Goal: Information Seeking & Learning: Learn about a topic

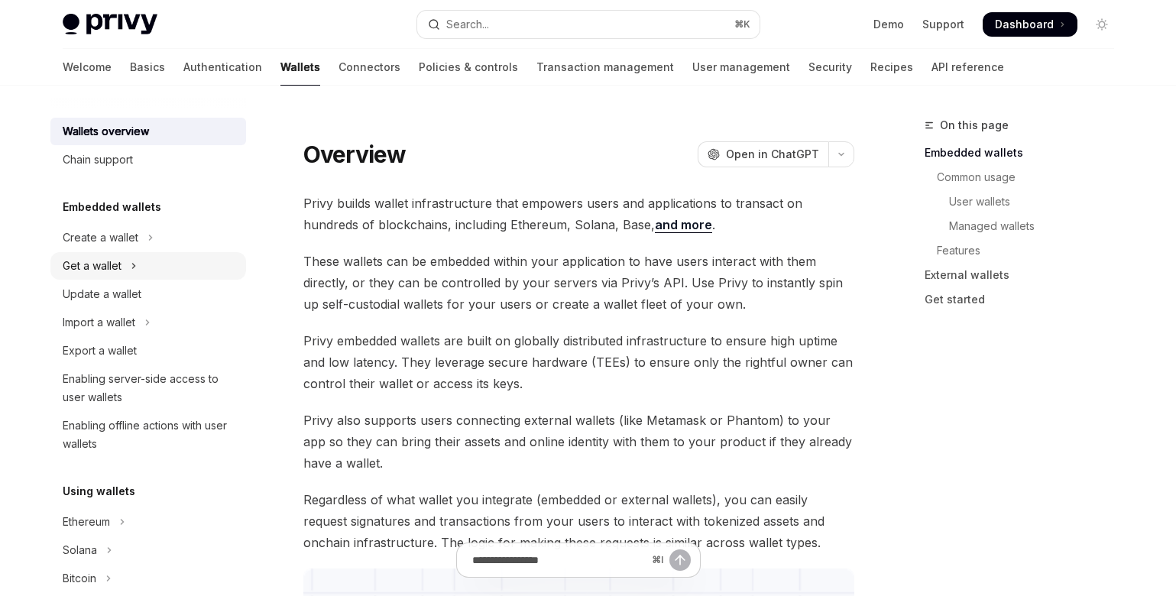
click at [118, 261] on div "Get a wallet" at bounding box center [92, 266] width 59 height 18
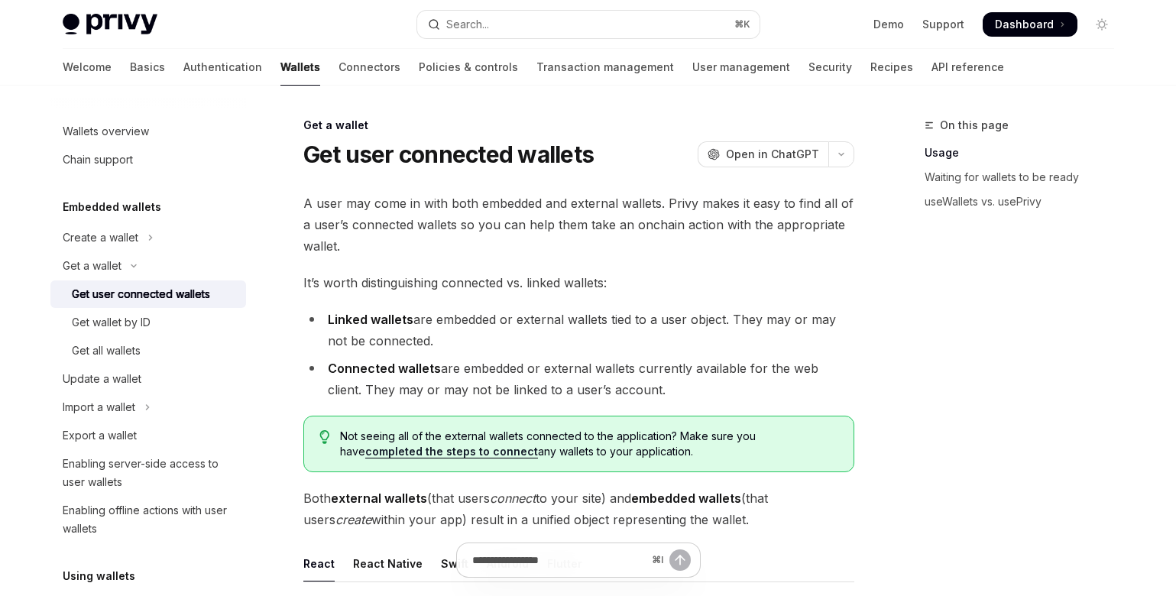
click at [102, 296] on div "Get user connected wallets" at bounding box center [141, 294] width 138 height 18
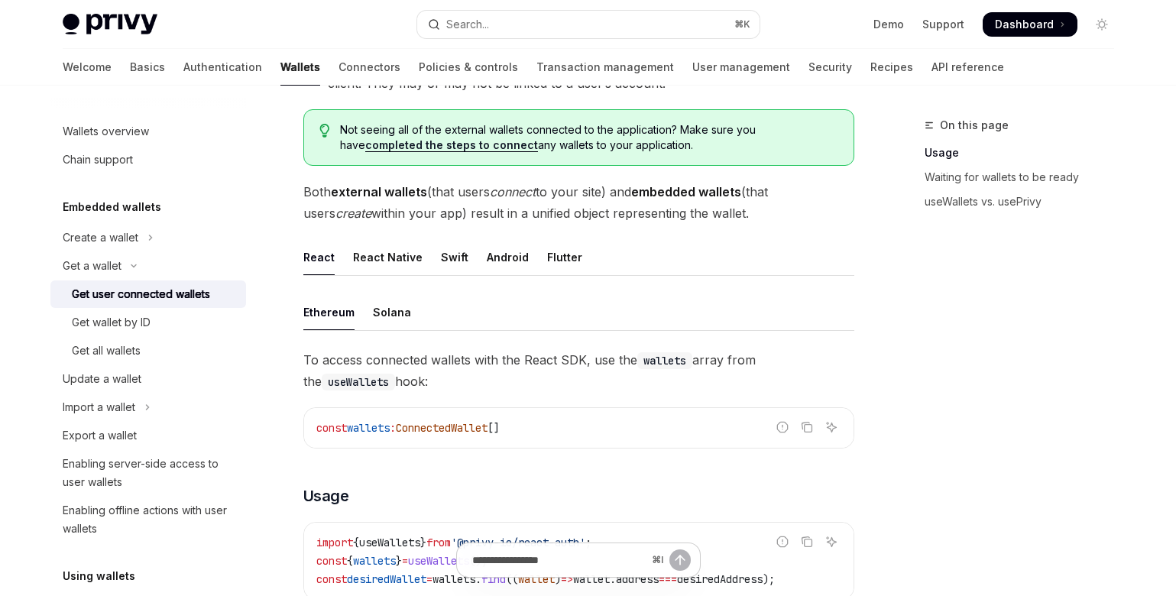
scroll to position [316, 0]
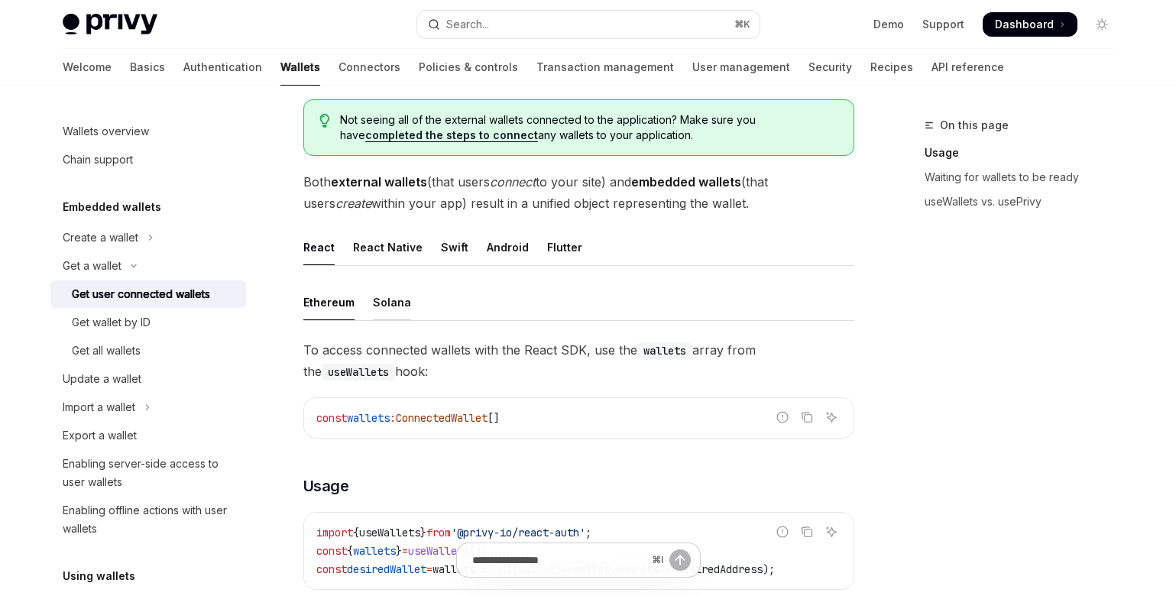
click at [386, 302] on div "Solana" at bounding box center [392, 302] width 38 height 36
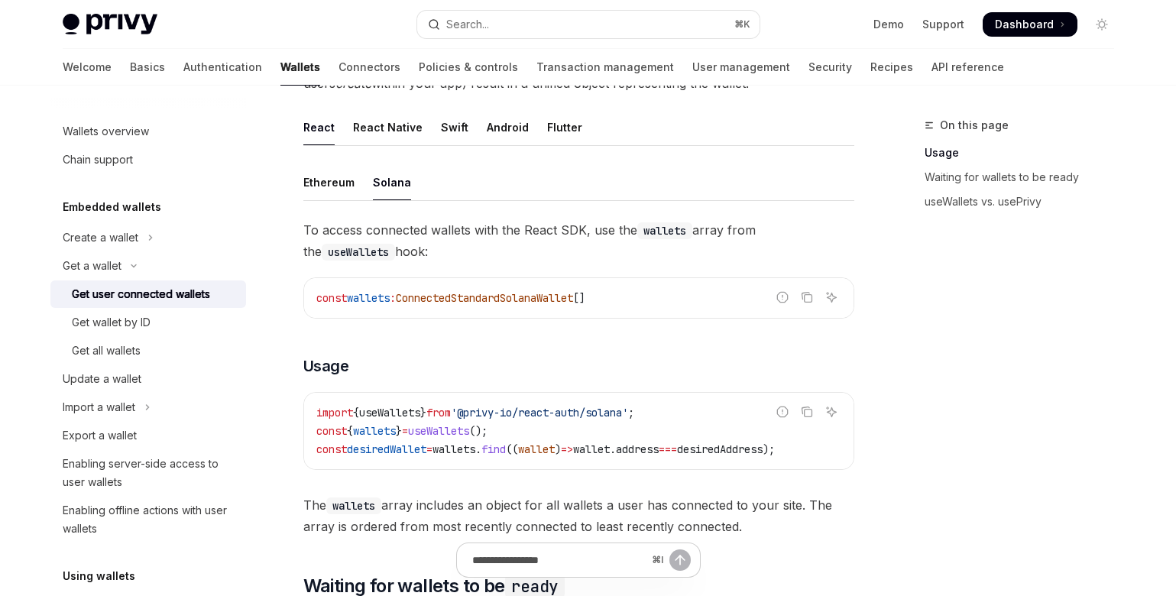
scroll to position [456, 0]
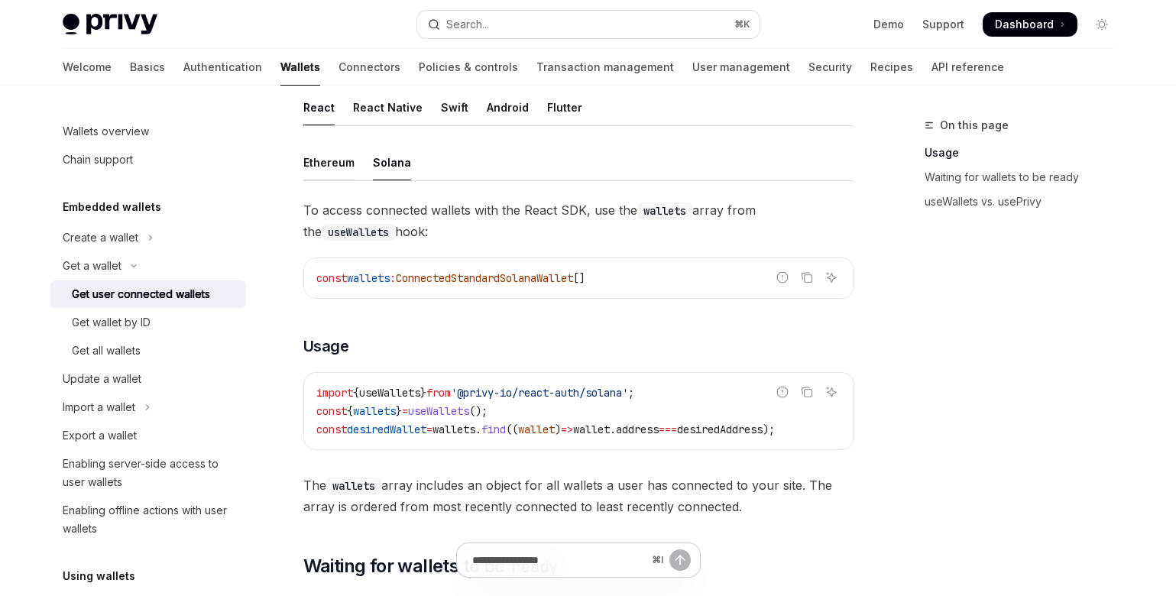
click at [338, 162] on div "Ethereum" at bounding box center [328, 162] width 51 height 36
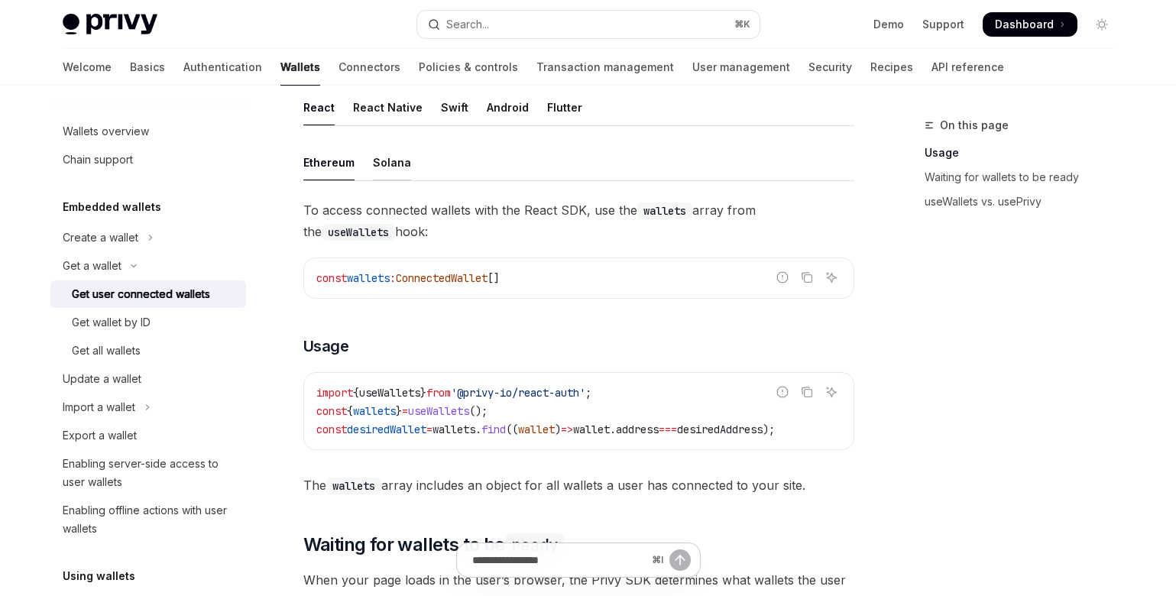
click at [390, 165] on div "Solana" at bounding box center [392, 162] width 38 height 36
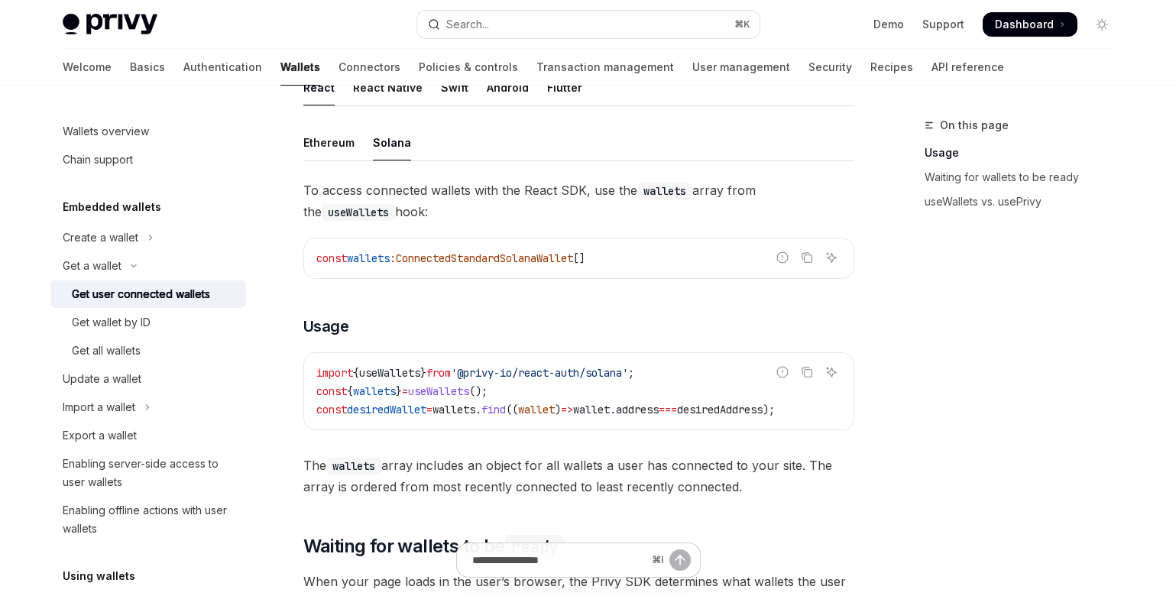
scroll to position [486, 0]
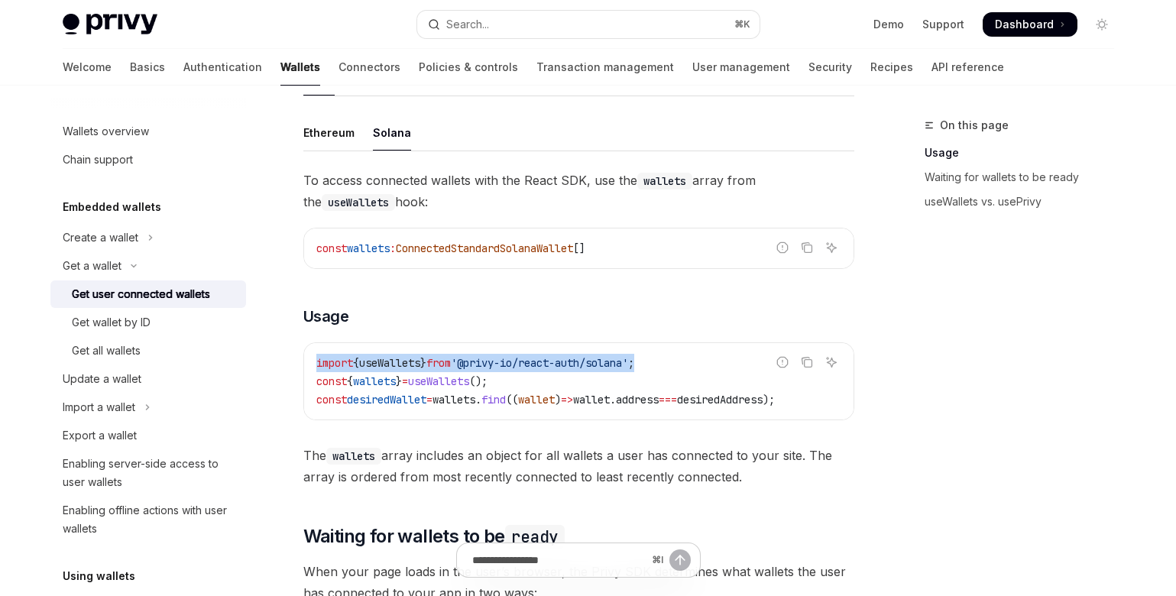
drag, startPoint x: 704, startPoint y: 358, endPoint x: 302, endPoint y: 355, distance: 401.9
click at [303, 354] on div "Report incorrect code Copy Ask AI import { useWallets } from '@privy-io/react-a…" at bounding box center [578, 381] width 551 height 78
copy span "import { useWallets } from '@privy-io/react-auth/solana' ;"
click at [97, 321] on div "Get wallet by ID" at bounding box center [111, 322] width 79 height 18
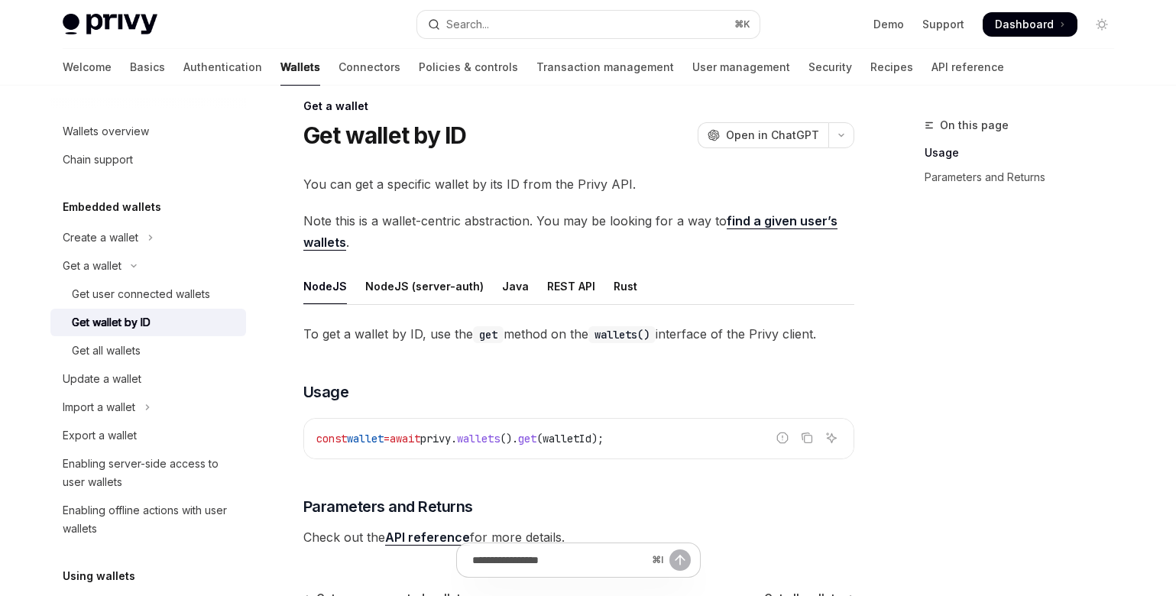
scroll to position [151, 0]
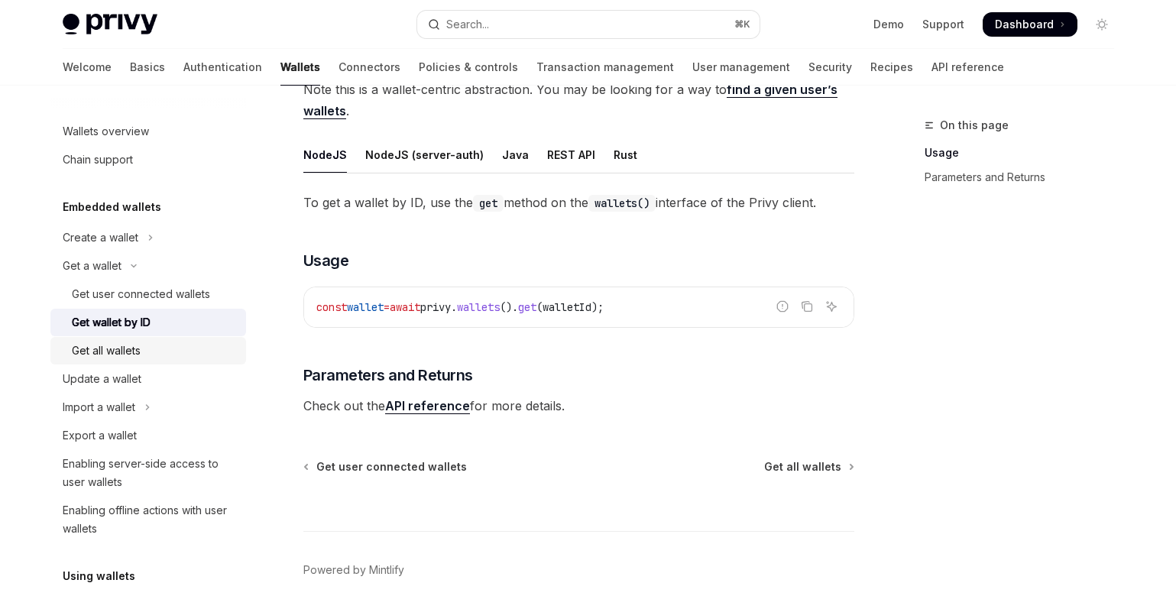
click at [121, 353] on div "Get all wallets" at bounding box center [106, 351] width 69 height 18
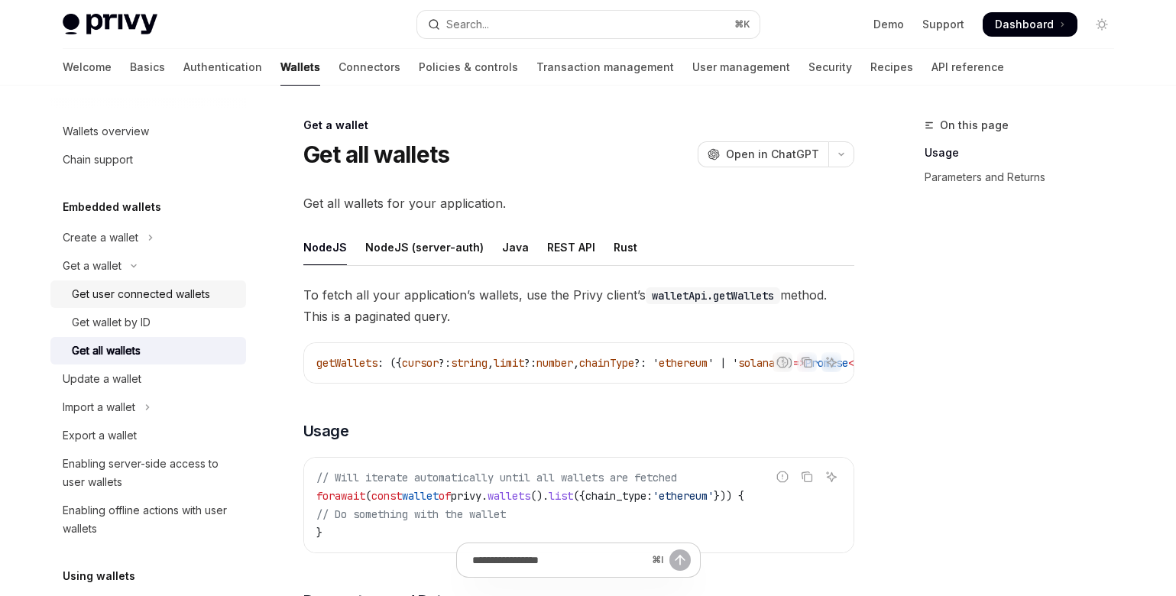
click at [128, 288] on div "Get user connected wallets" at bounding box center [141, 294] width 138 height 18
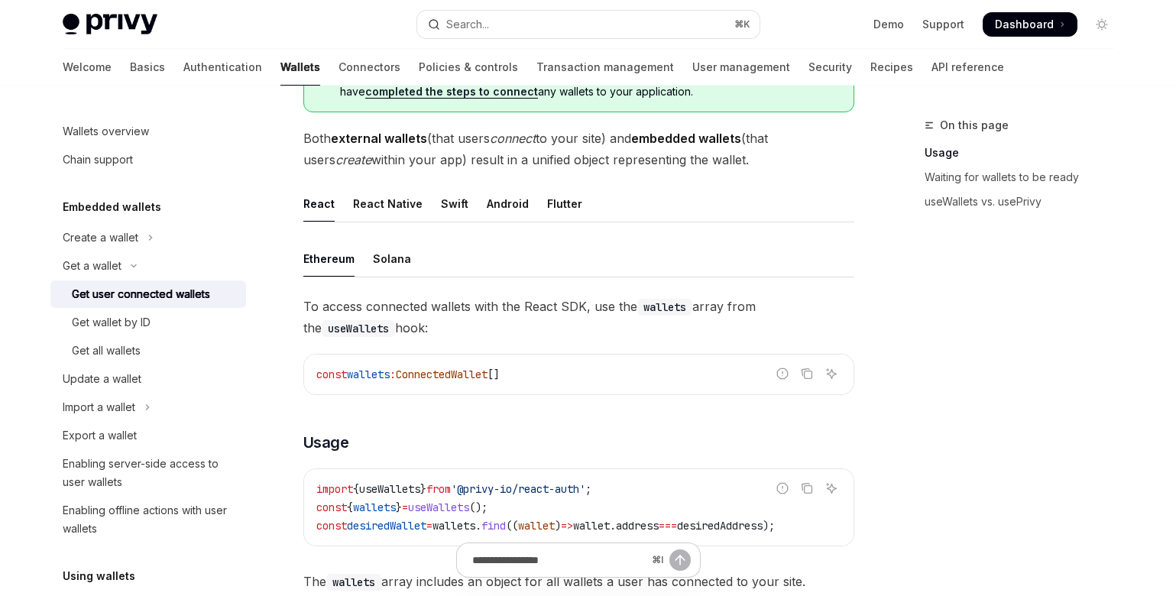
scroll to position [476, 0]
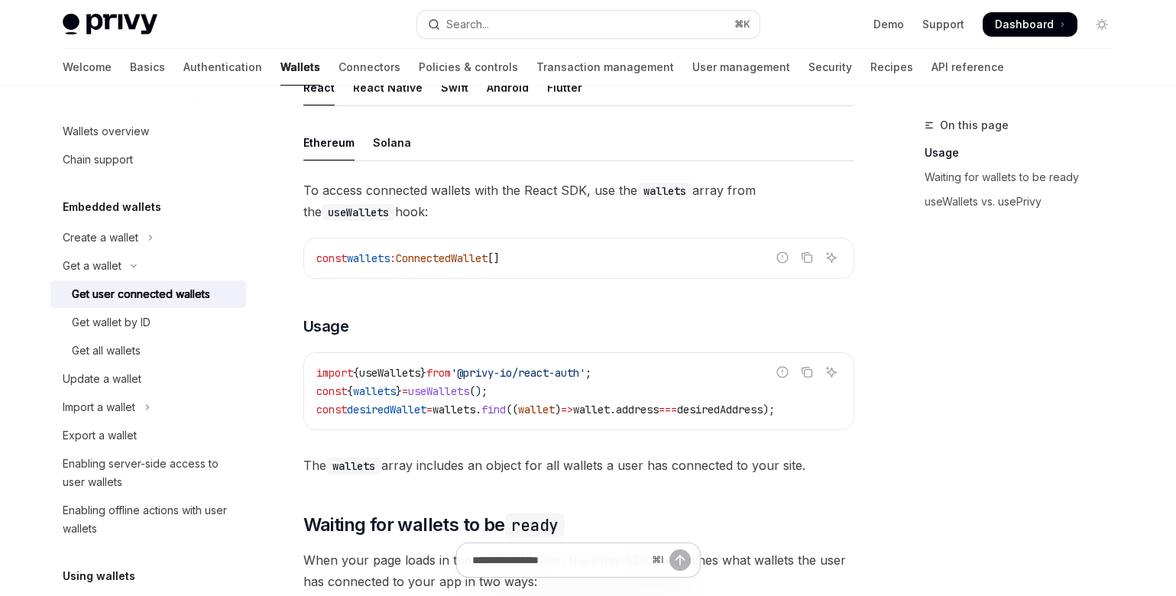
click at [370, 131] on ul "Ethereum Solana" at bounding box center [578, 143] width 551 height 37
click at [391, 148] on div "Solana" at bounding box center [392, 143] width 38 height 36
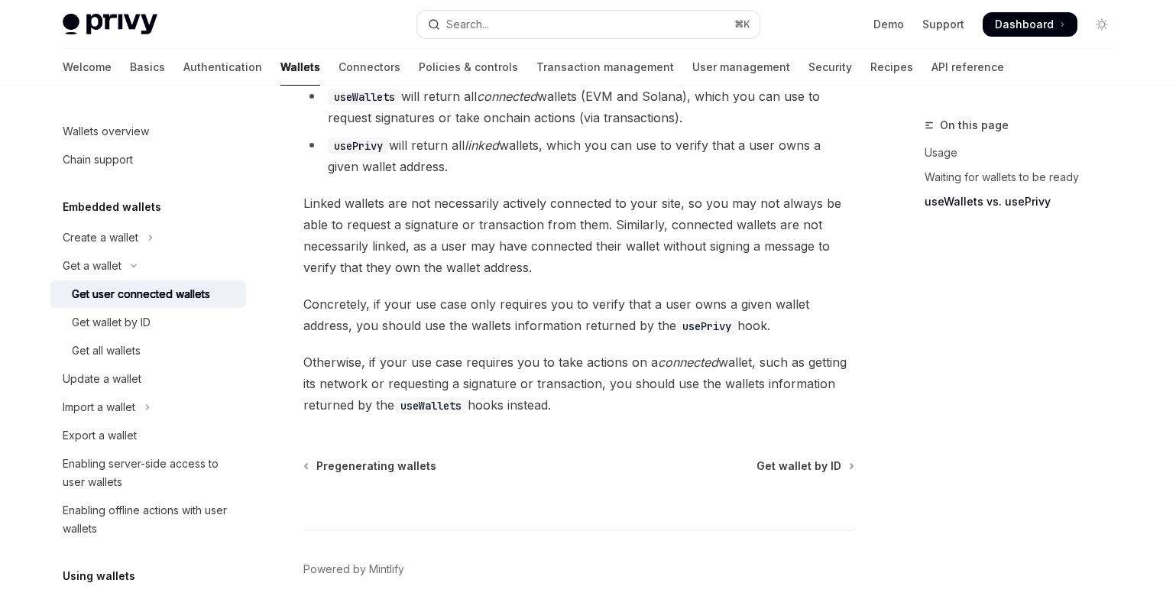
scroll to position [1468, 0]
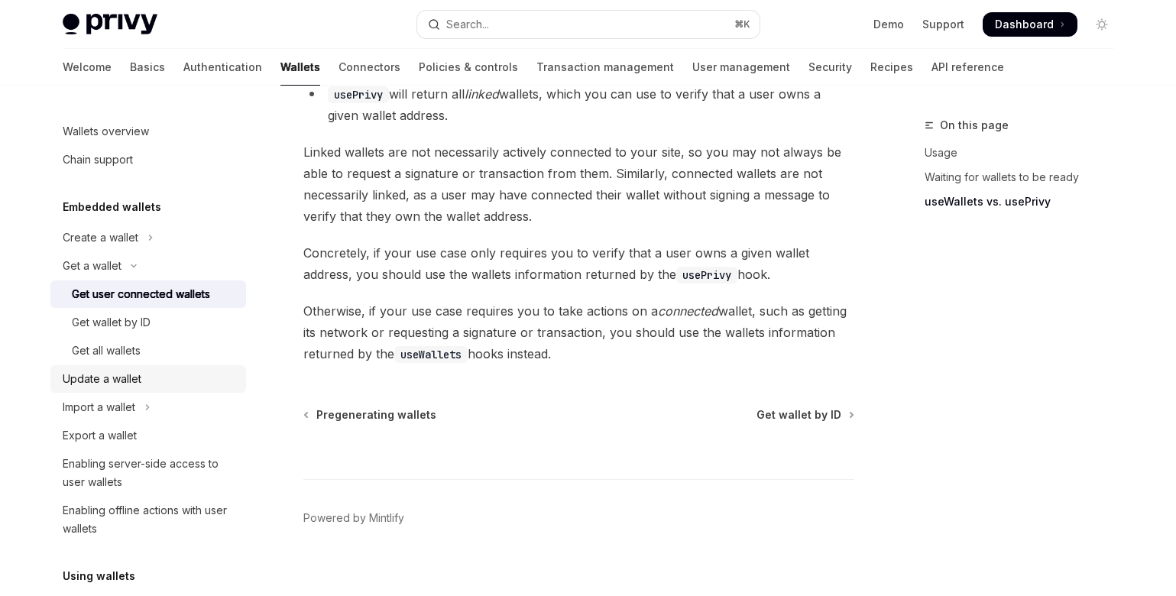
click at [118, 377] on div "Update a wallet" at bounding box center [102, 379] width 79 height 18
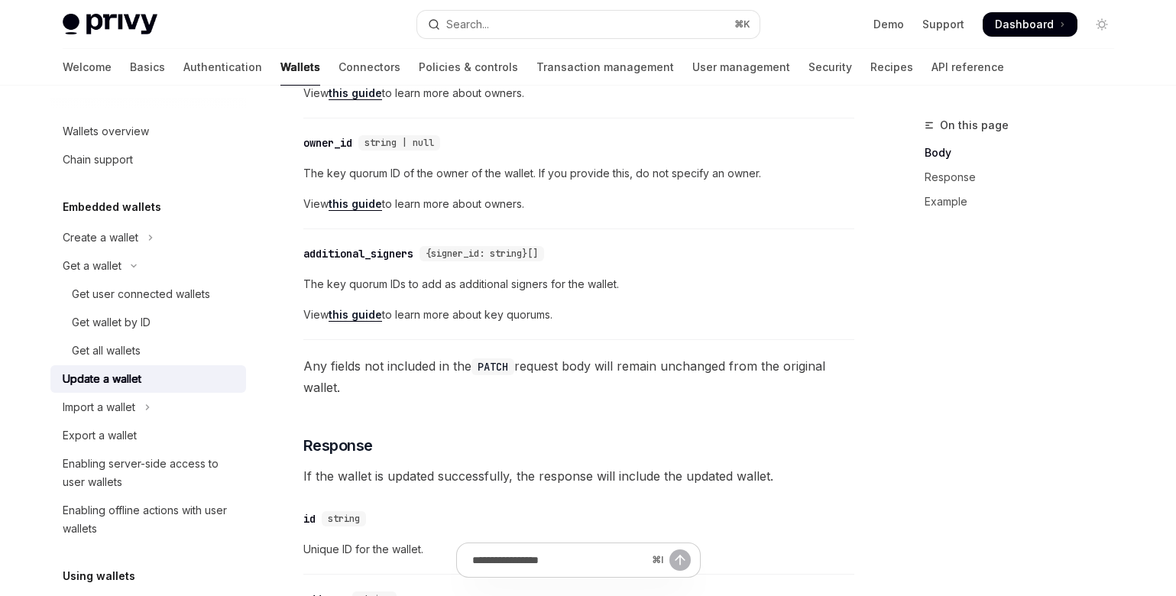
scroll to position [763, 0]
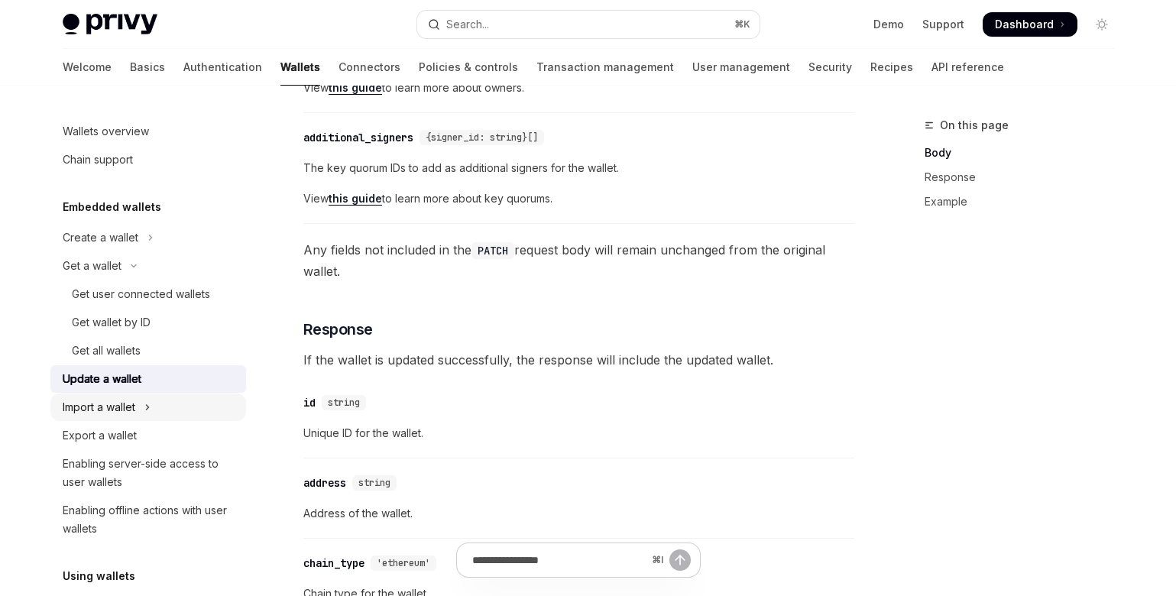
click at [125, 406] on div "Import a wallet" at bounding box center [99, 407] width 73 height 18
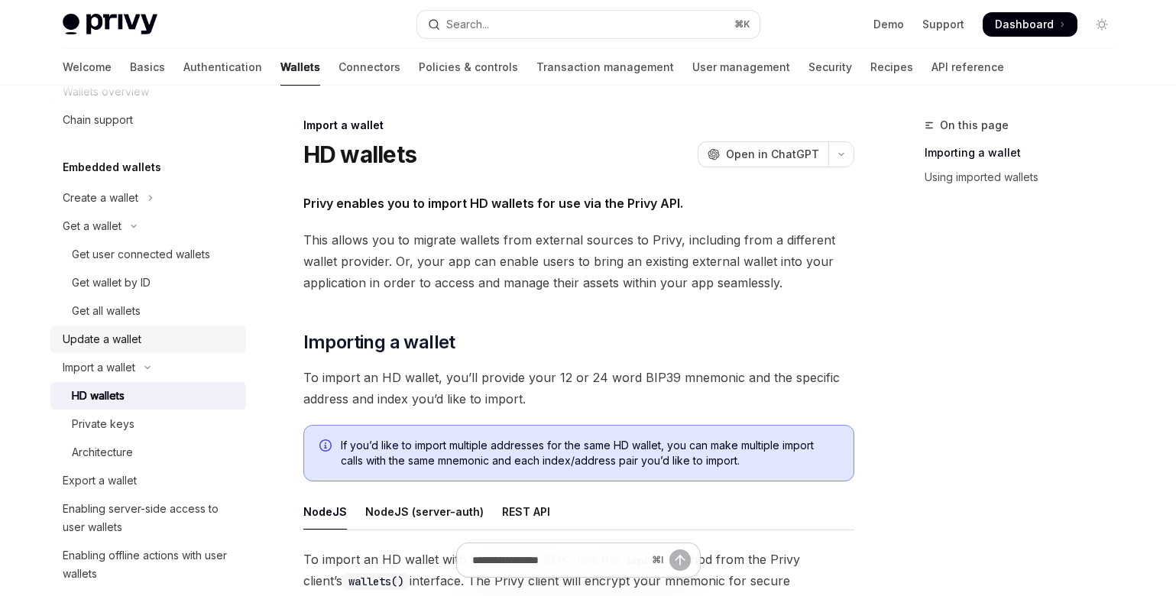
scroll to position [49, 0]
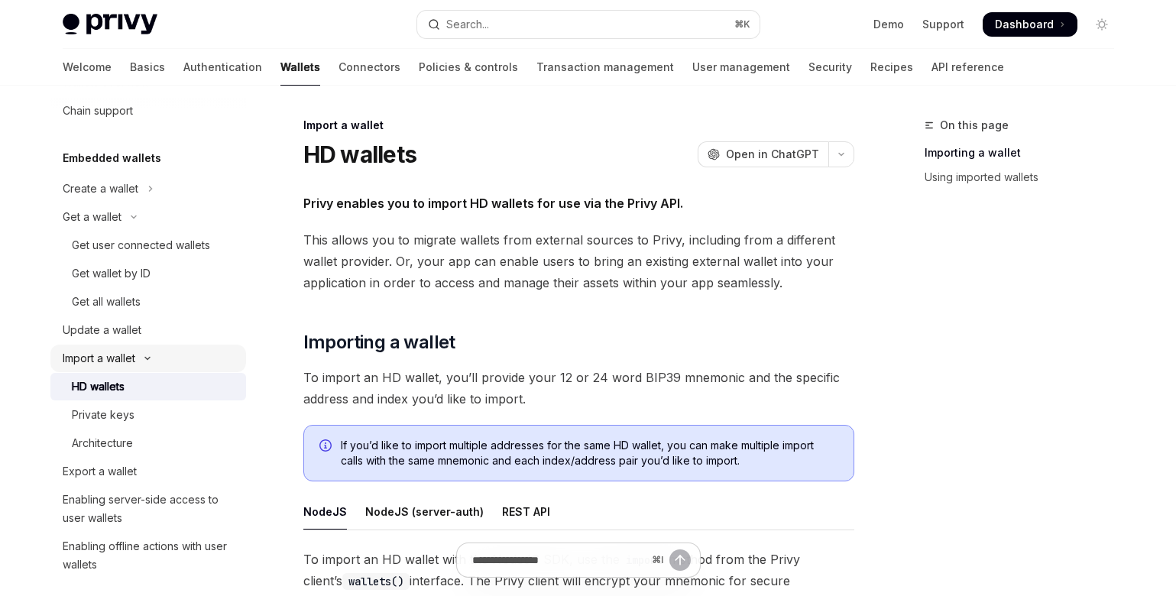
click at [129, 359] on div "Import a wallet" at bounding box center [99, 358] width 73 height 18
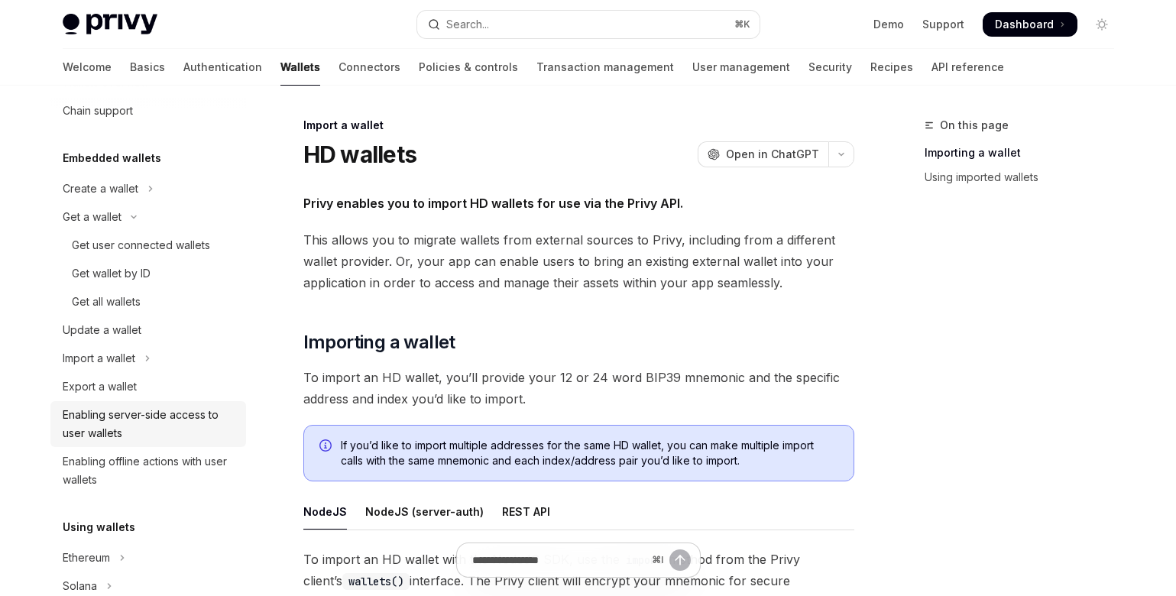
click at [140, 439] on div "Enabling server-side access to user wallets" at bounding box center [150, 424] width 174 height 37
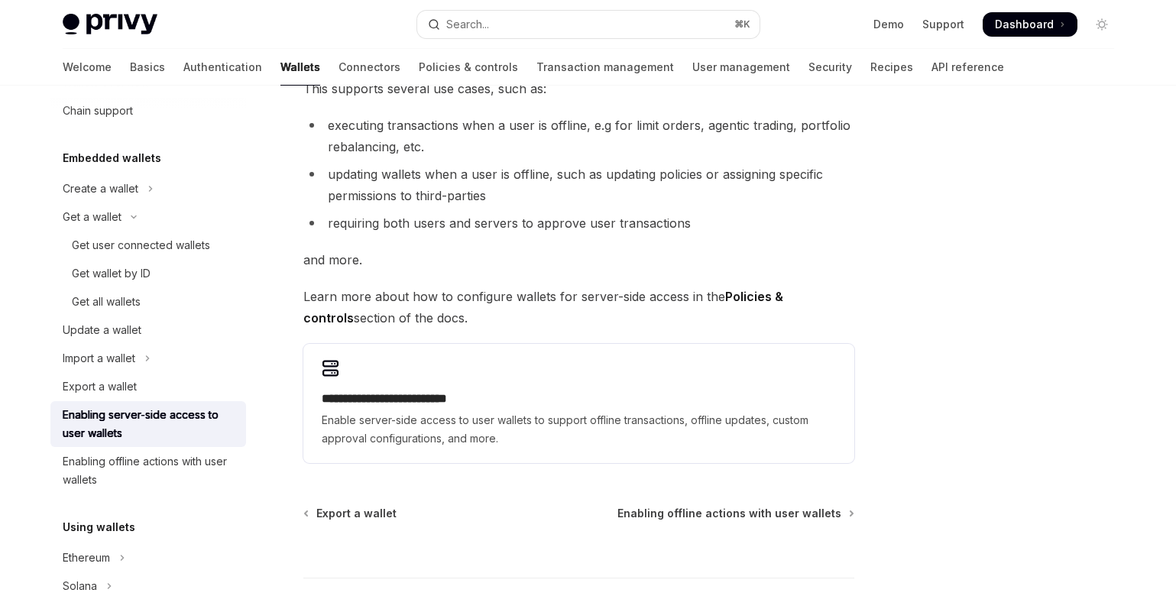
scroll to position [231, 0]
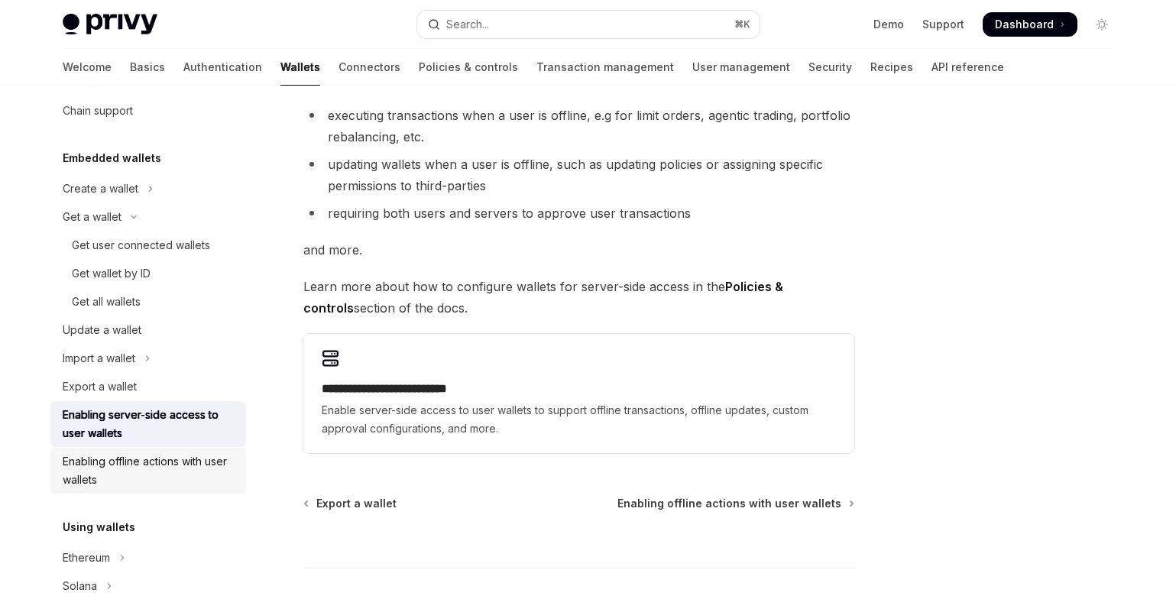
click at [137, 476] on div "Enabling offline actions with user wallets" at bounding box center [150, 470] width 174 height 37
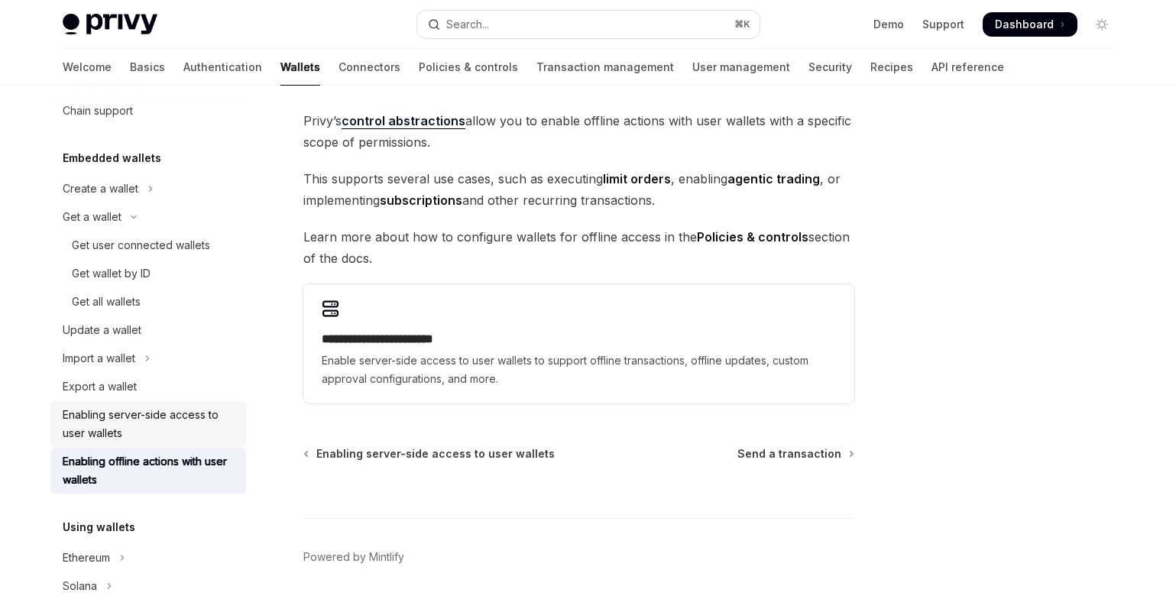
scroll to position [128, 0]
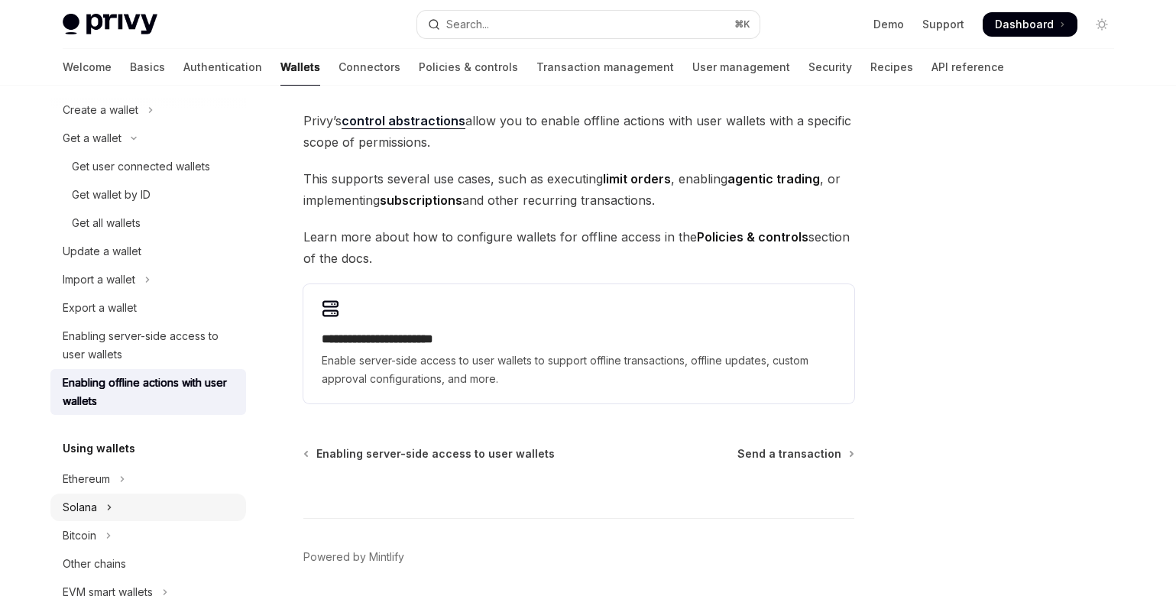
click at [84, 500] on div "Solana" at bounding box center [80, 507] width 34 height 18
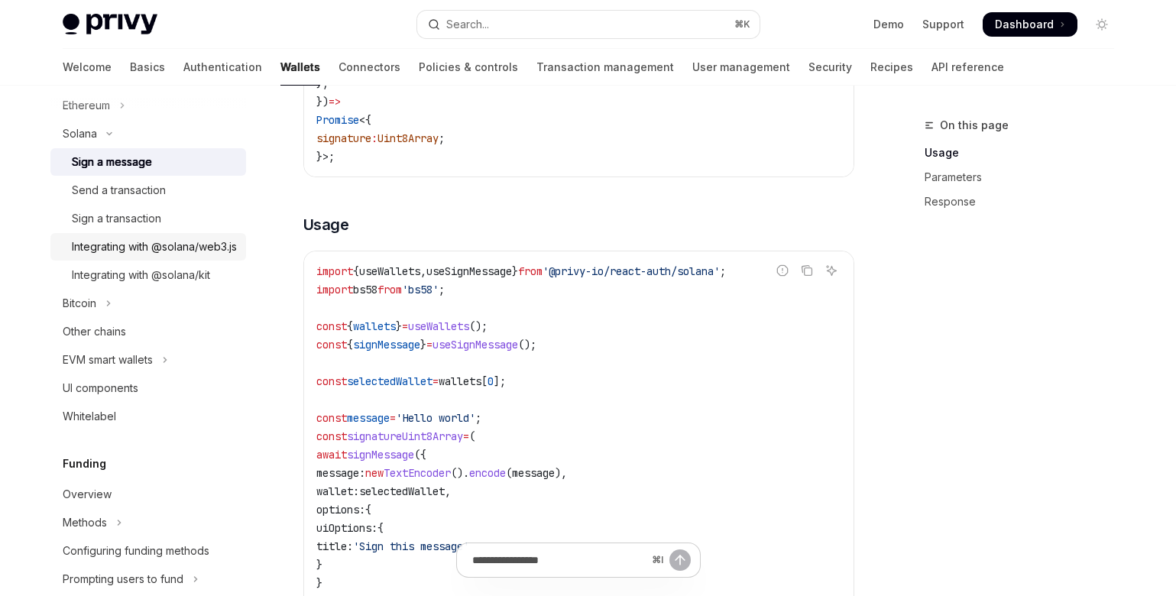
scroll to position [597, 0]
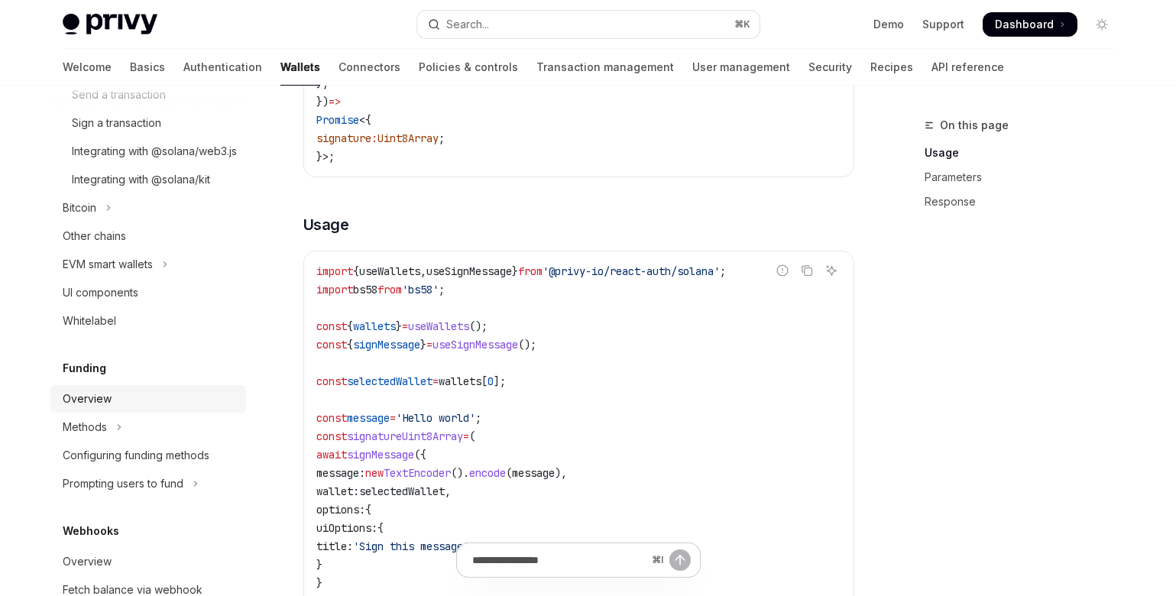
click at [96, 408] on div "Overview" at bounding box center [87, 399] width 49 height 18
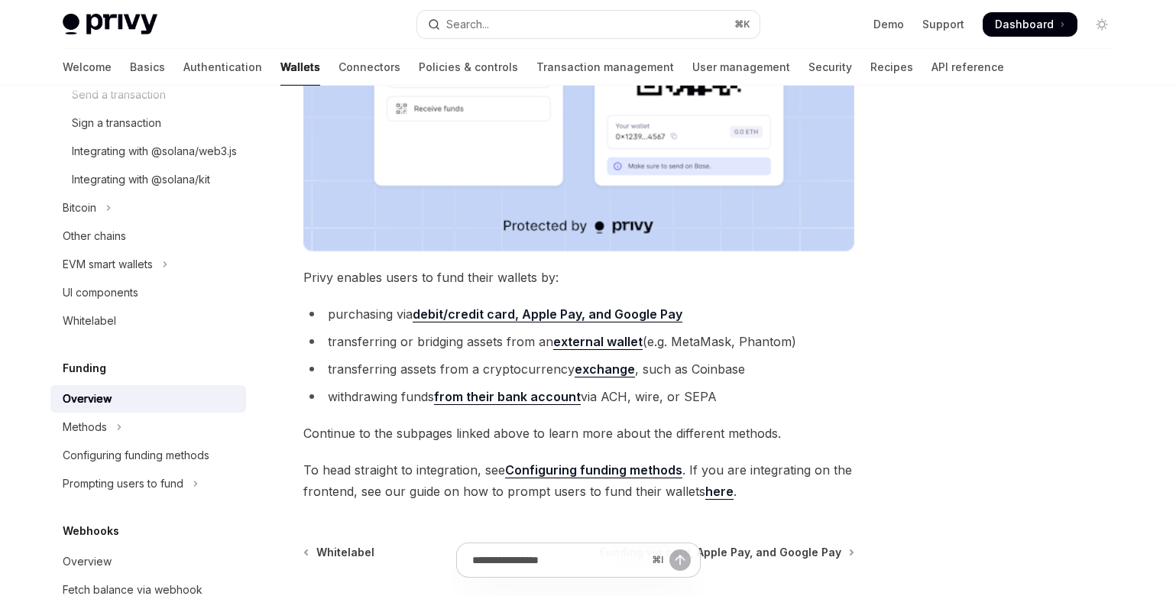
scroll to position [604, 0]
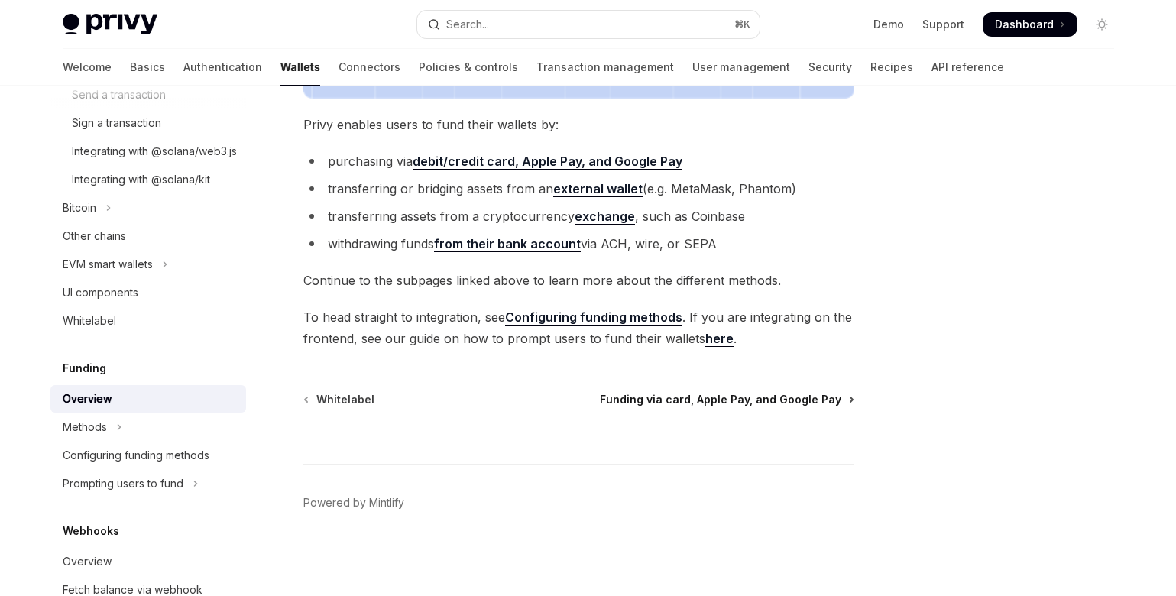
click at [731, 402] on span "Funding via card, Apple Pay, and Google Pay" at bounding box center [720, 399] width 241 height 15
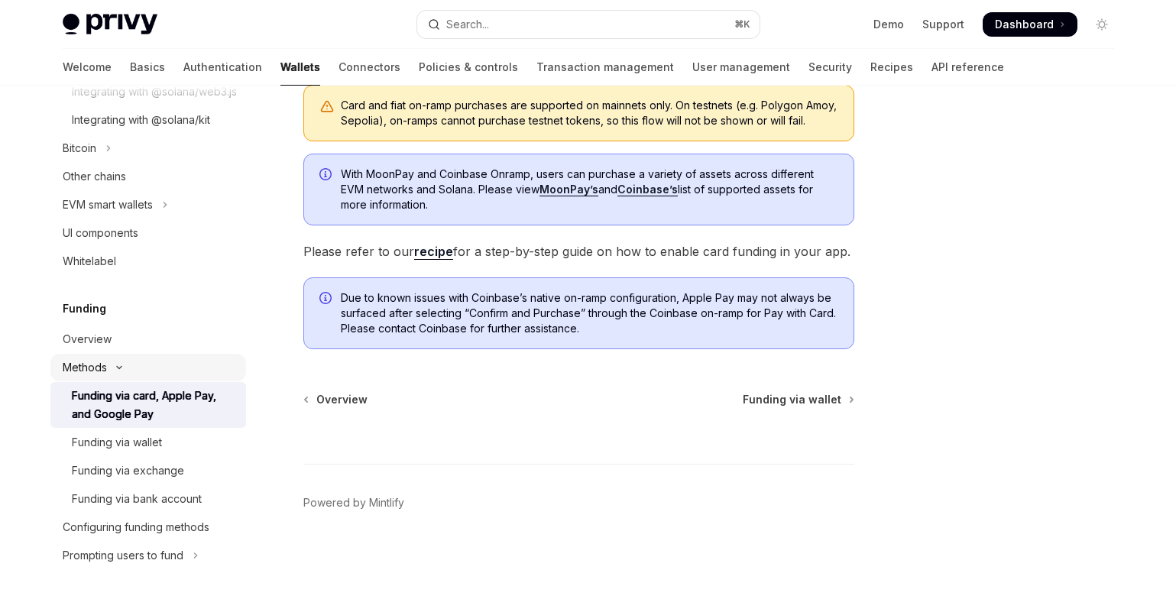
scroll to position [666, 0]
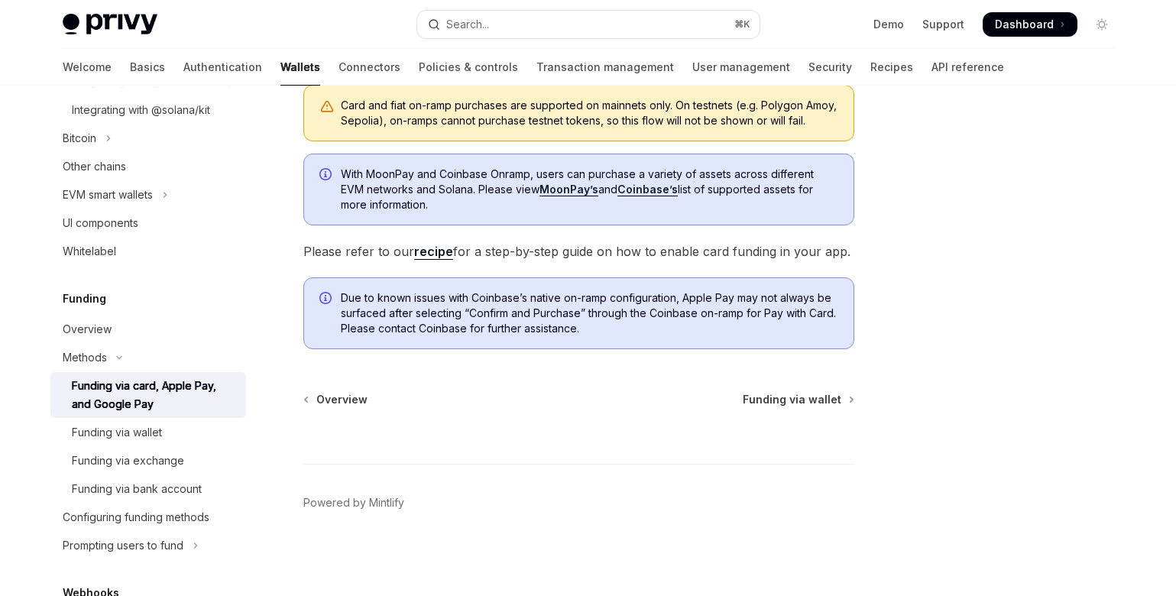
click at [441, 251] on link "recipe" at bounding box center [433, 252] width 39 height 16
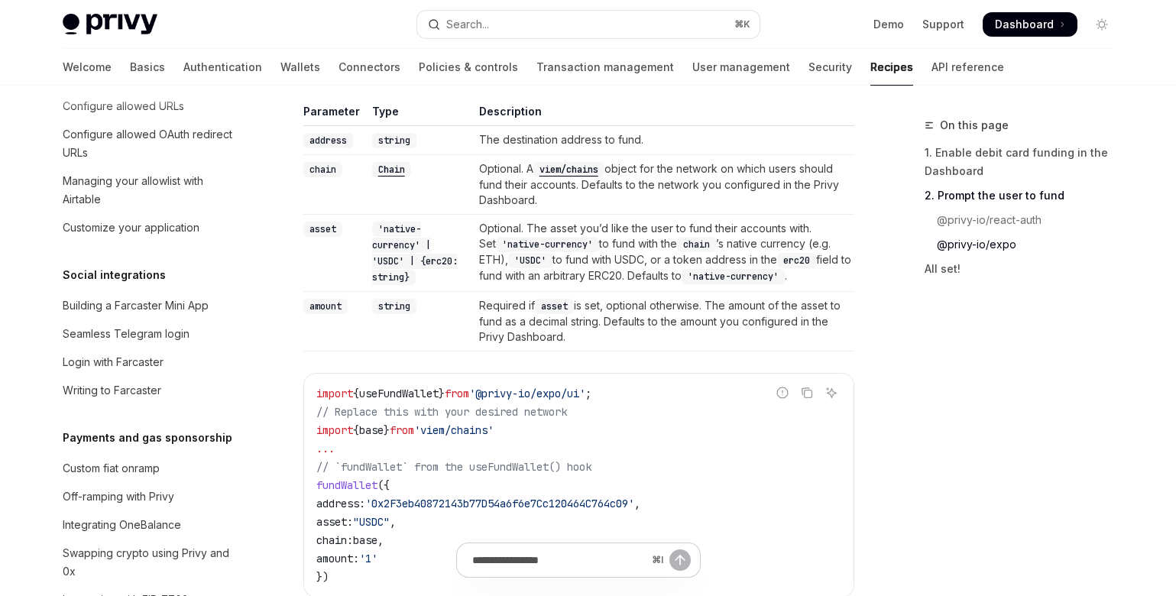
scroll to position [1040, 0]
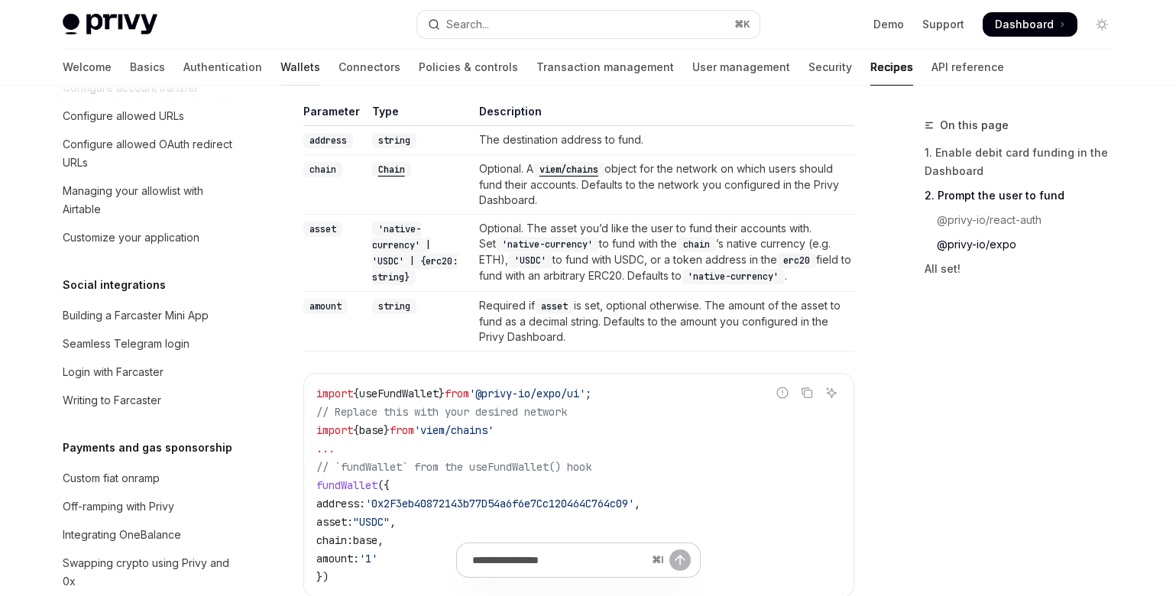
click at [280, 66] on link "Wallets" at bounding box center [300, 67] width 40 height 37
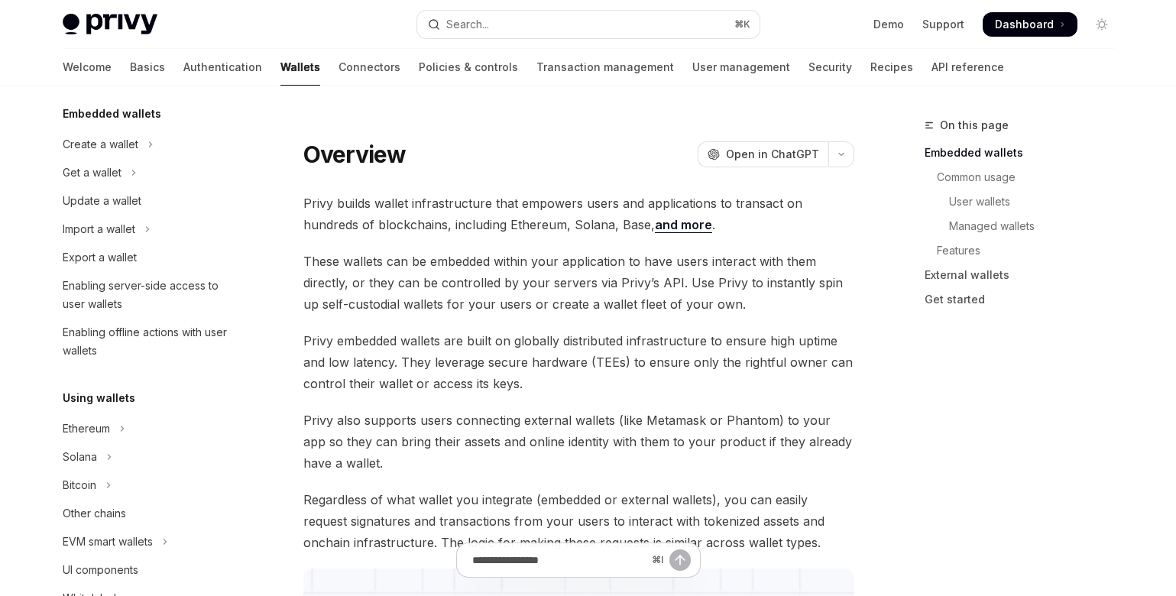
scroll to position [103, 0]
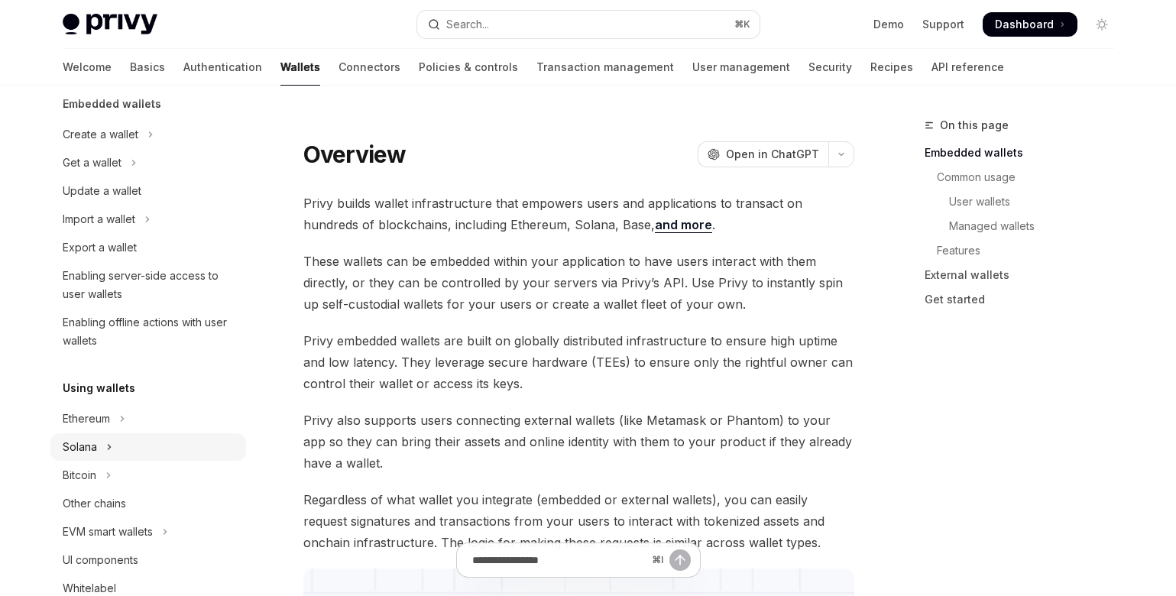
click at [125, 445] on button "Solana" at bounding box center [148, 447] width 196 height 28
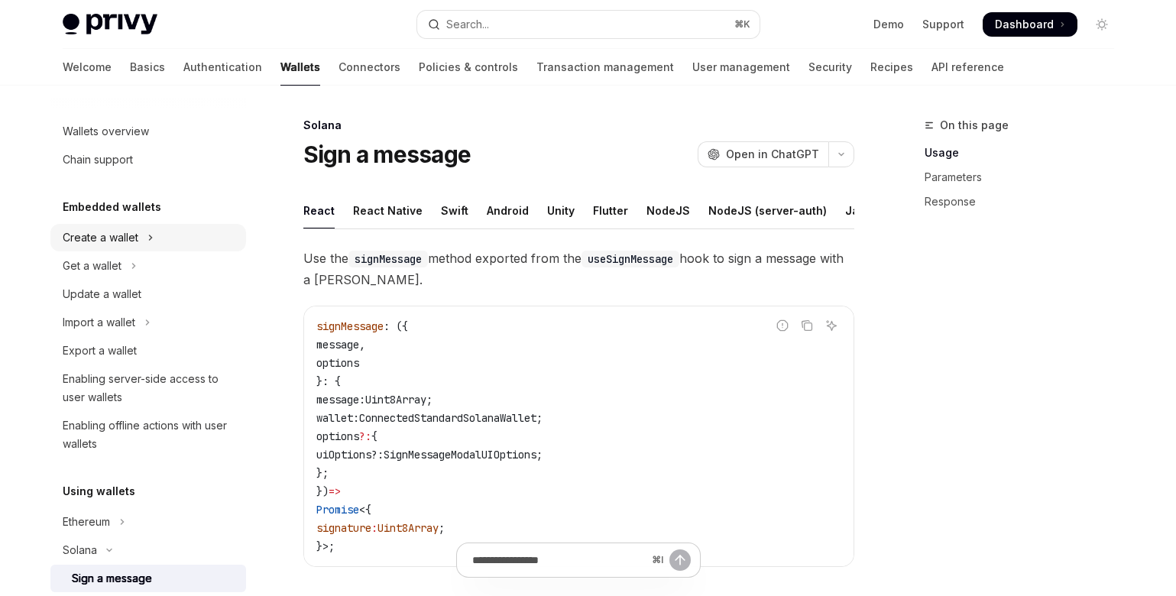
click at [100, 236] on div "Create a wallet" at bounding box center [101, 237] width 76 height 18
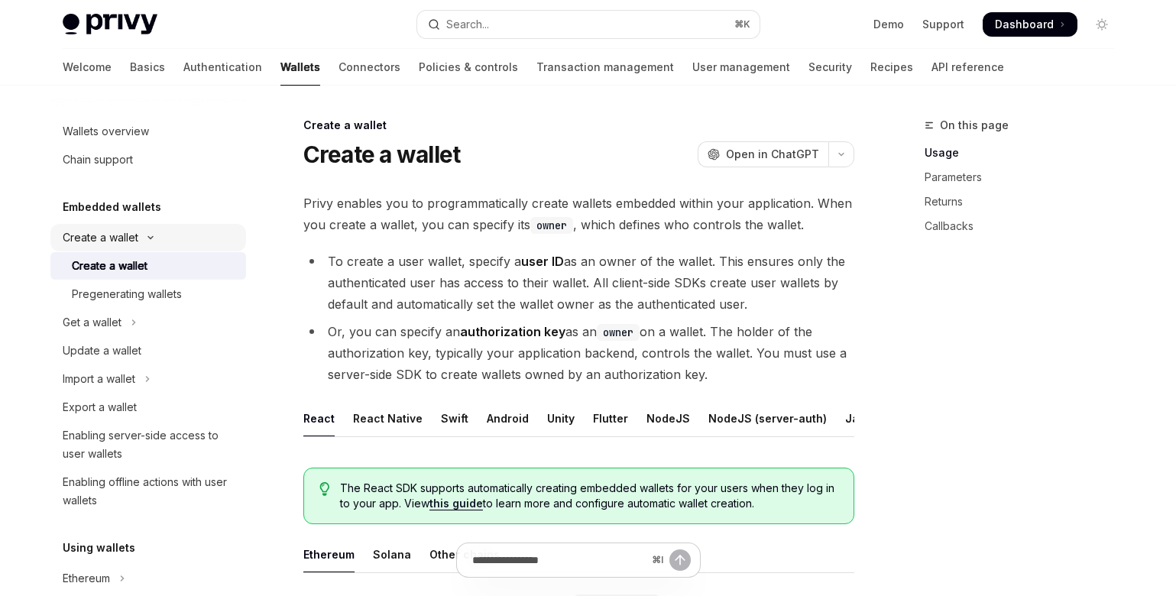
click at [100, 236] on div "Create a wallet" at bounding box center [101, 237] width 76 height 18
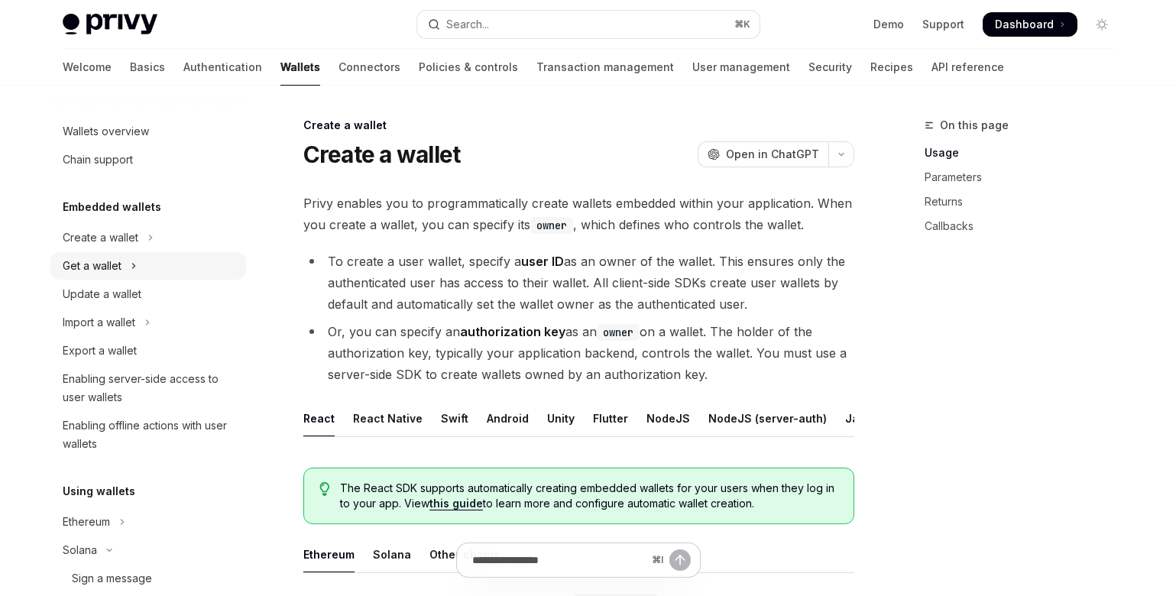
click at [107, 263] on div "Get a wallet" at bounding box center [92, 266] width 59 height 18
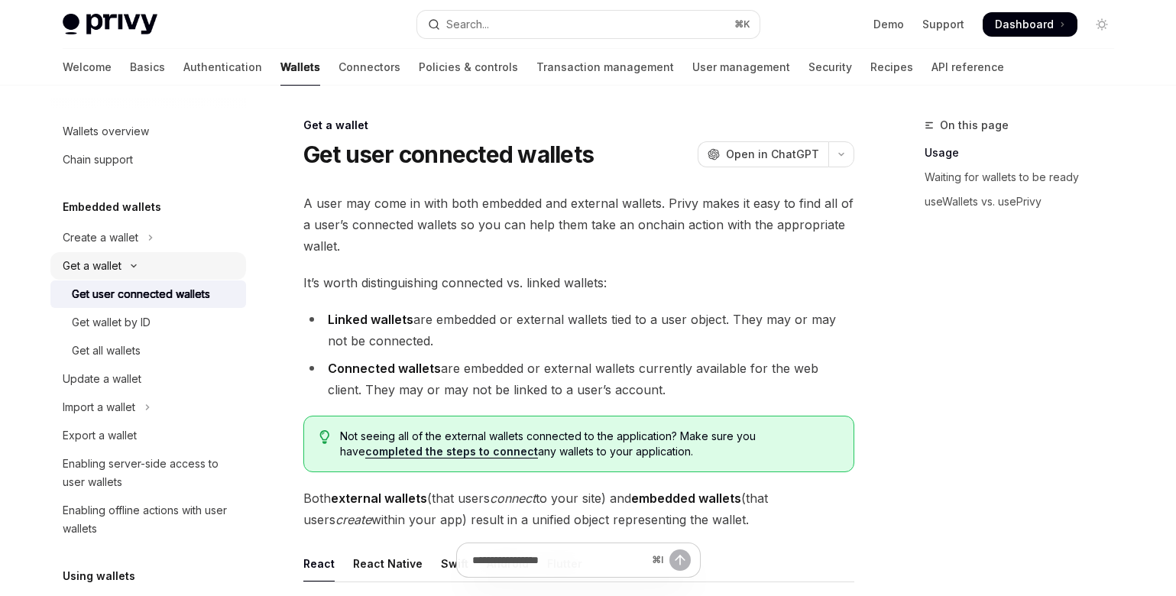
scroll to position [19, 0]
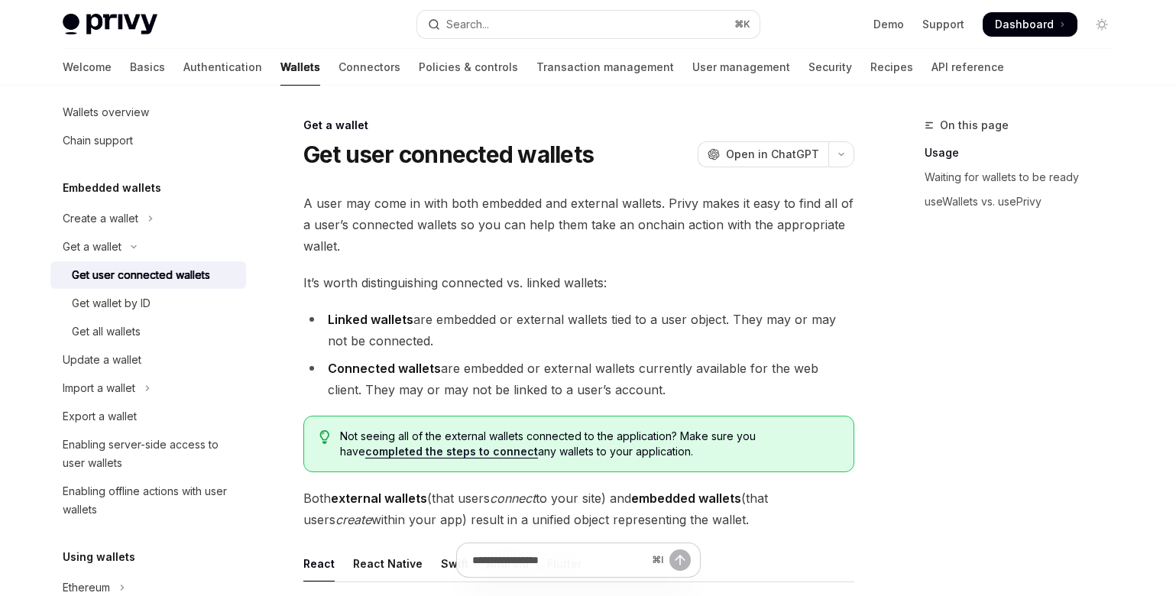
click at [111, 276] on div "Get user connected wallets" at bounding box center [141, 275] width 138 height 18
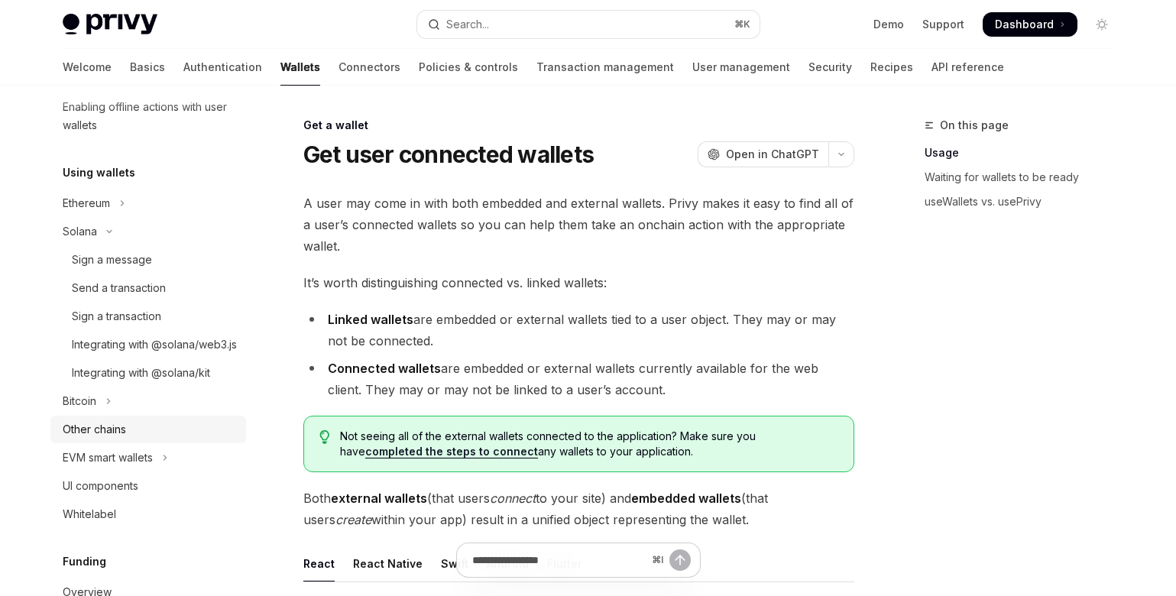
scroll to position [635, 0]
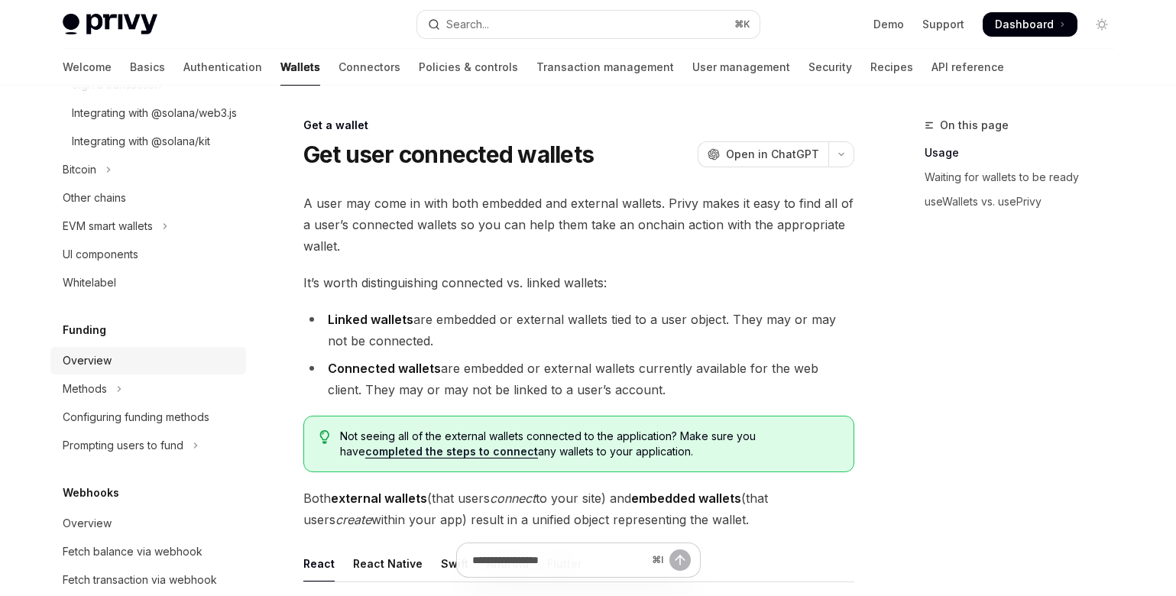
click at [94, 370] on div "Overview" at bounding box center [87, 360] width 49 height 18
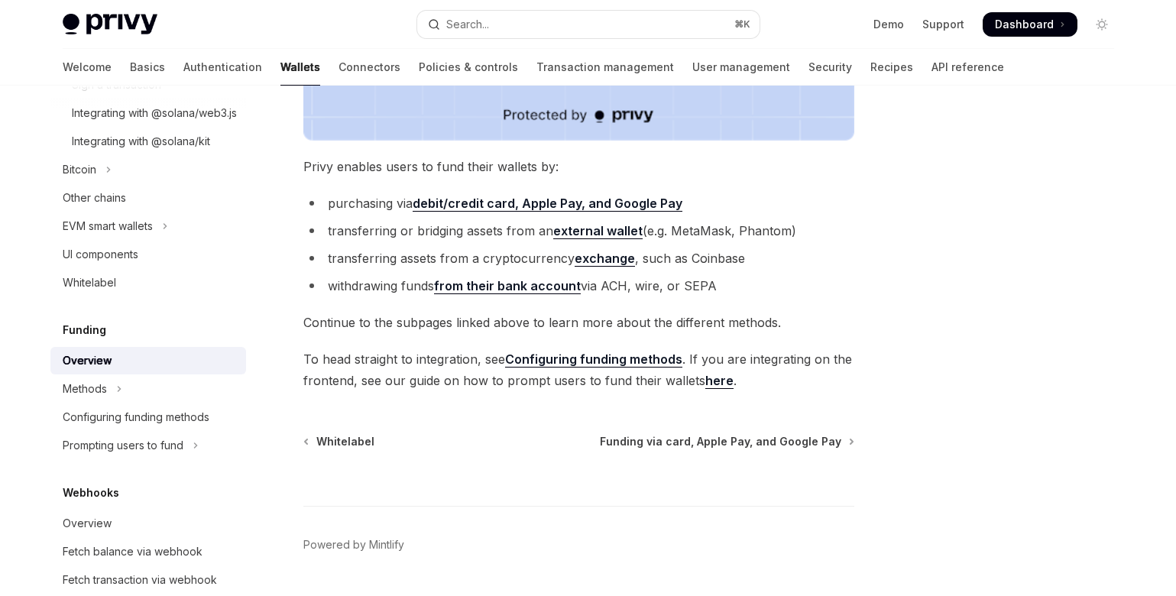
scroll to position [604, 0]
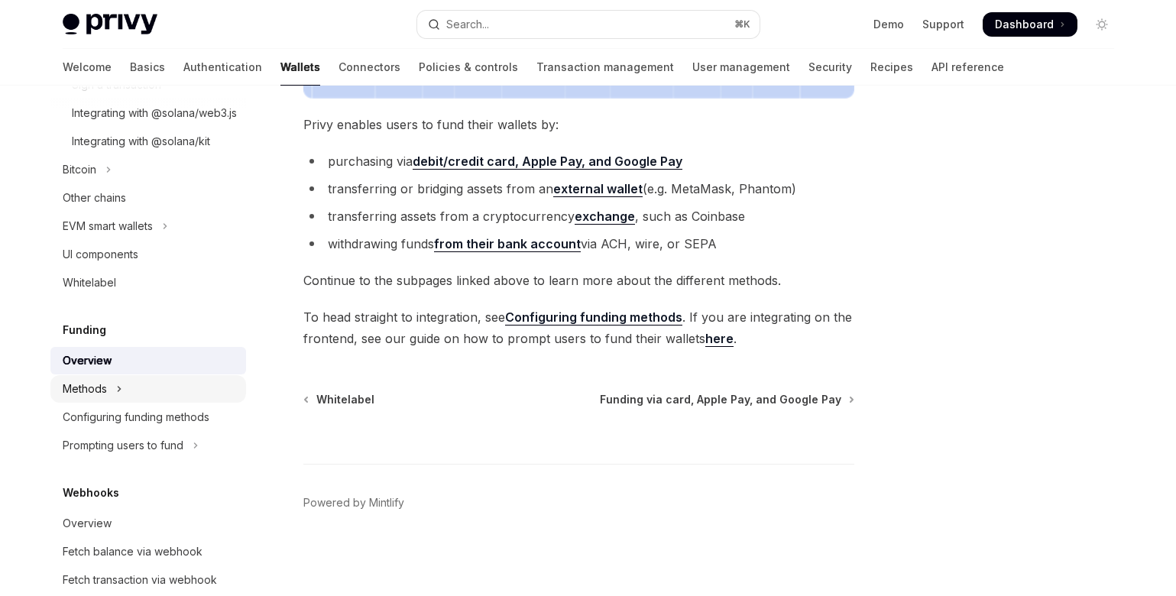
click at [95, 398] on div "Methods" at bounding box center [85, 389] width 44 height 18
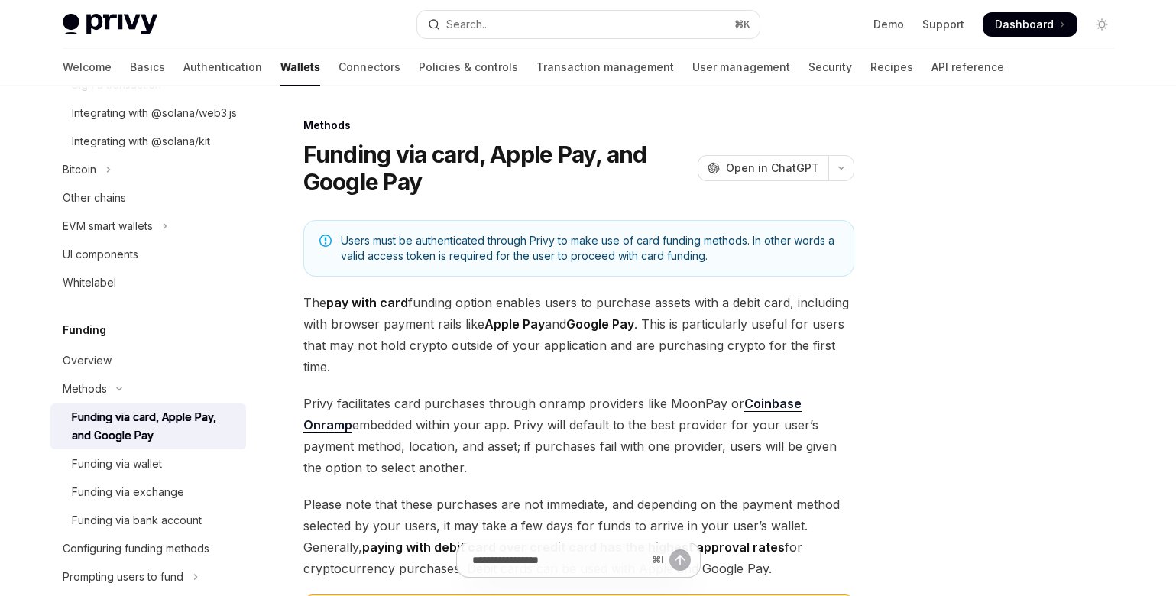
scroll to position [814, 0]
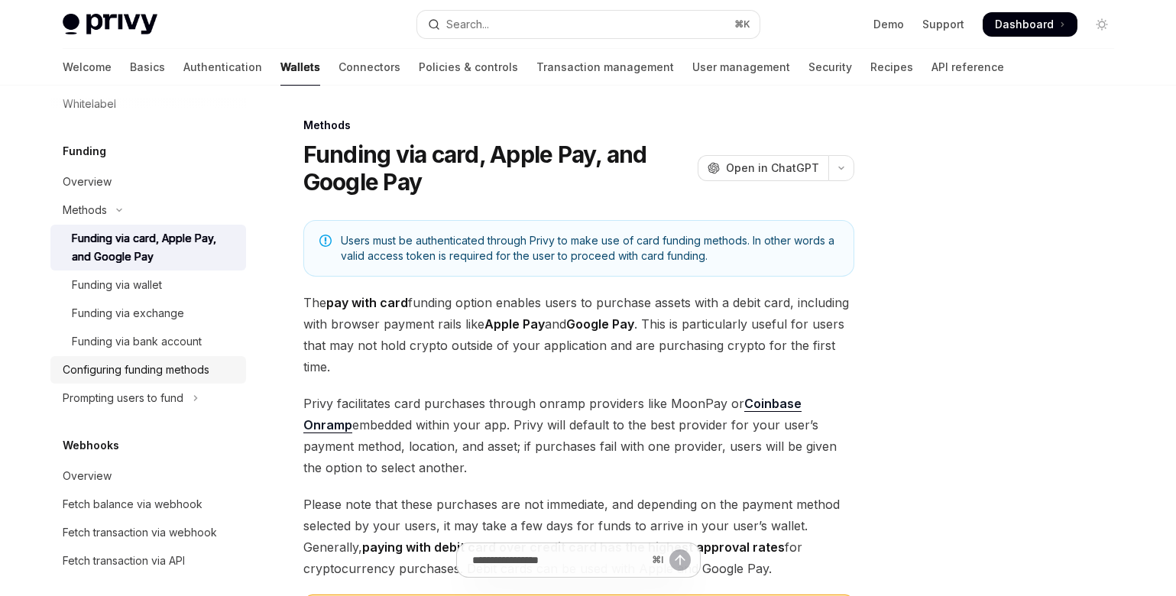
click at [127, 379] on div "Configuring funding methods" at bounding box center [136, 370] width 147 height 18
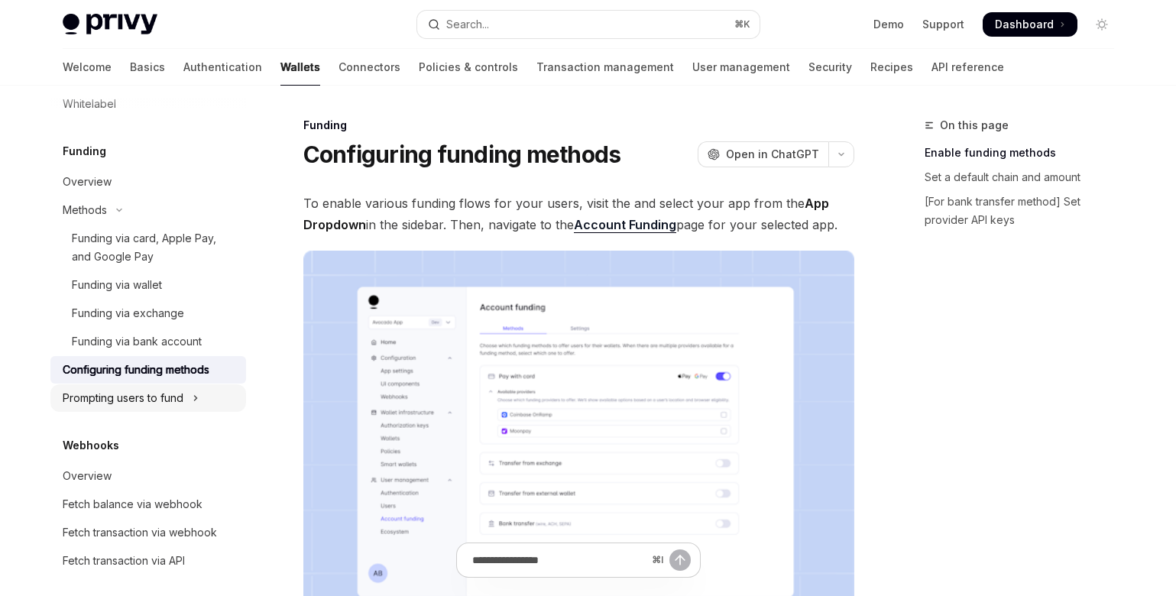
click at [125, 407] on div "Prompting users to fund" at bounding box center [123, 398] width 121 height 18
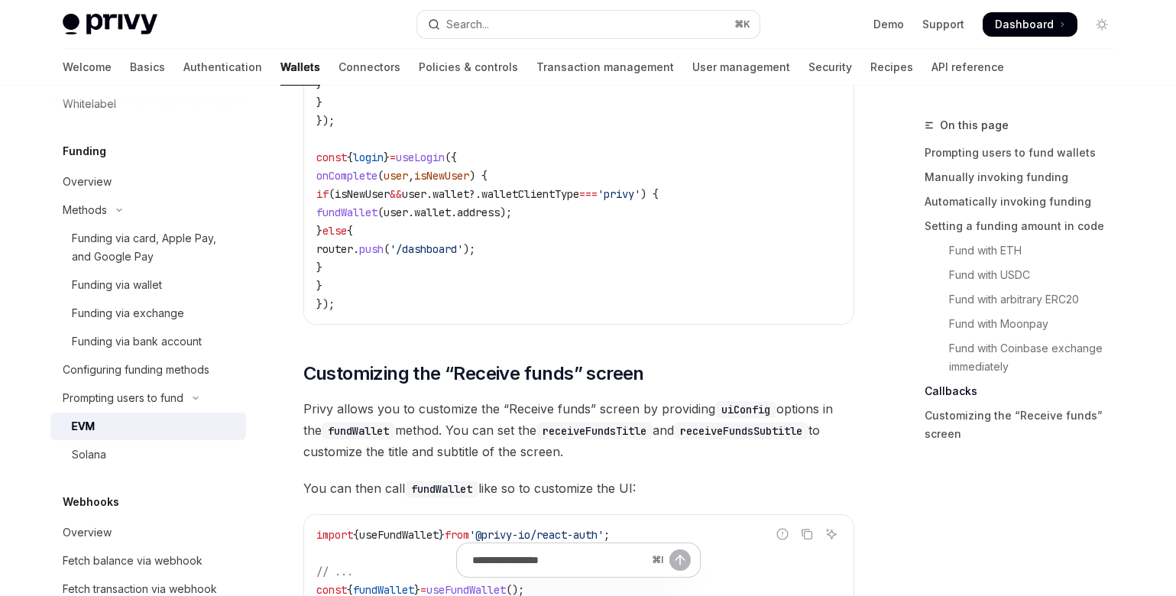
scroll to position [3986, 0]
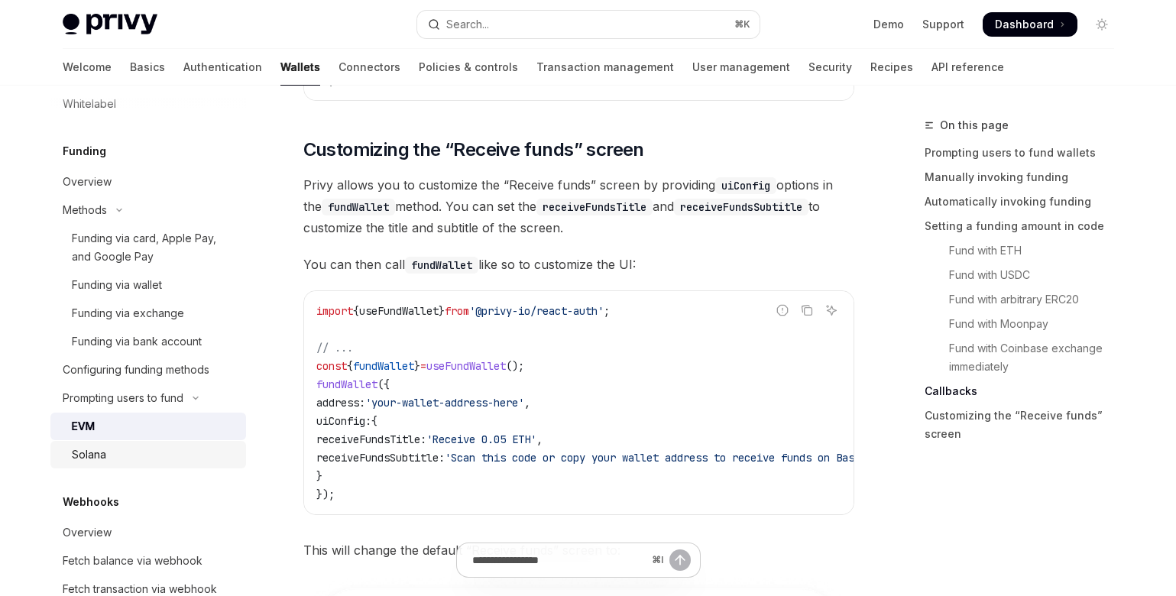
click at [147, 464] on div "Solana" at bounding box center [154, 454] width 165 height 18
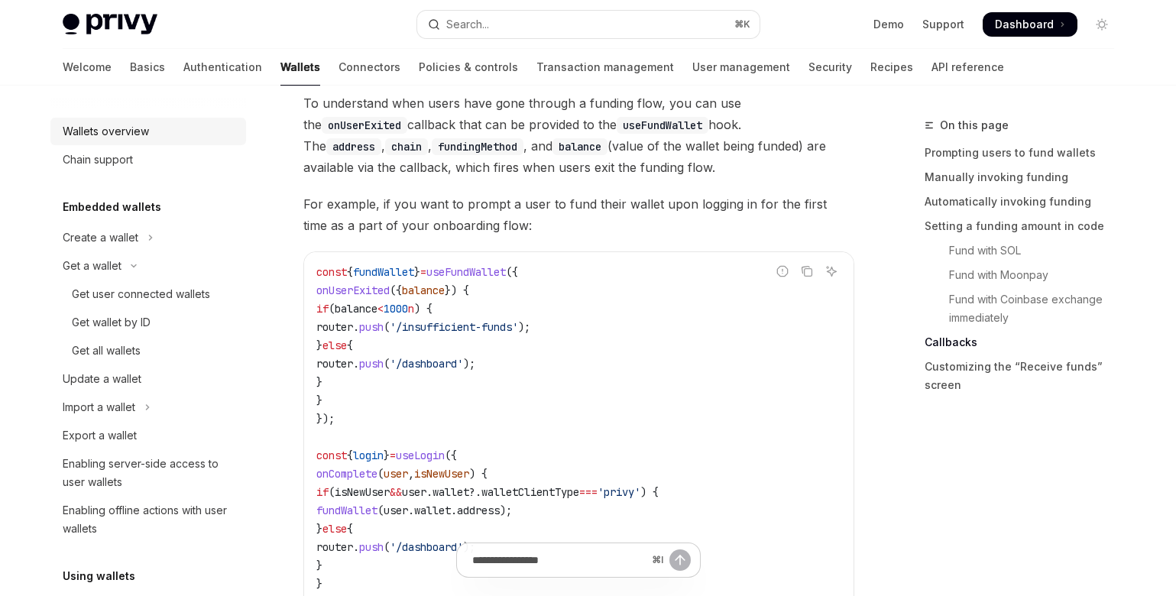
click at [132, 134] on div "Wallets overview" at bounding box center [106, 131] width 86 height 18
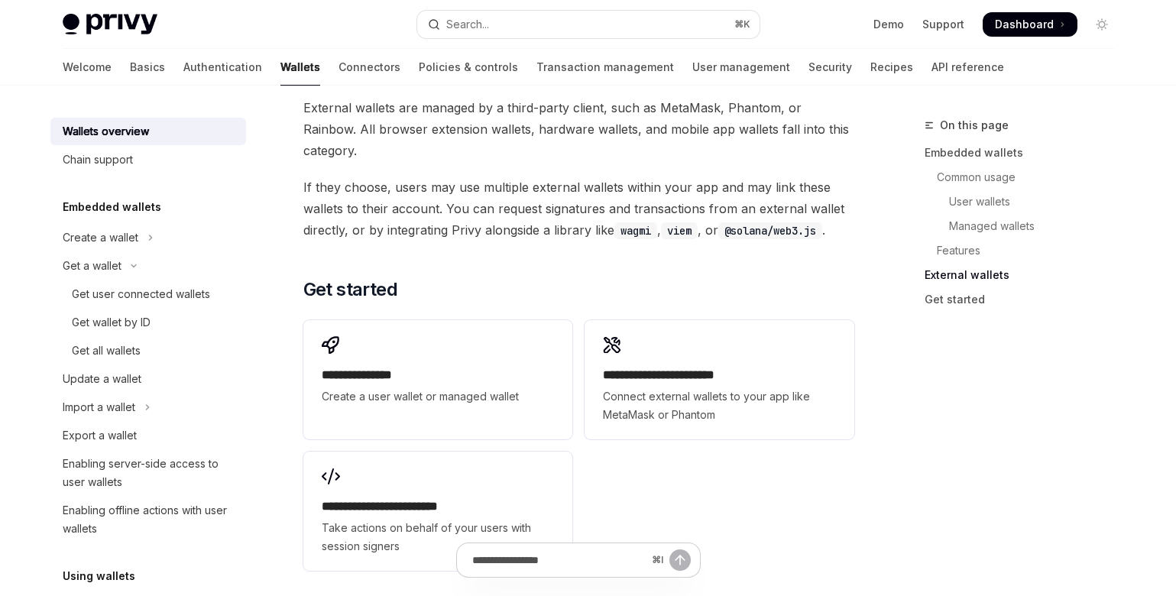
scroll to position [2456, 0]
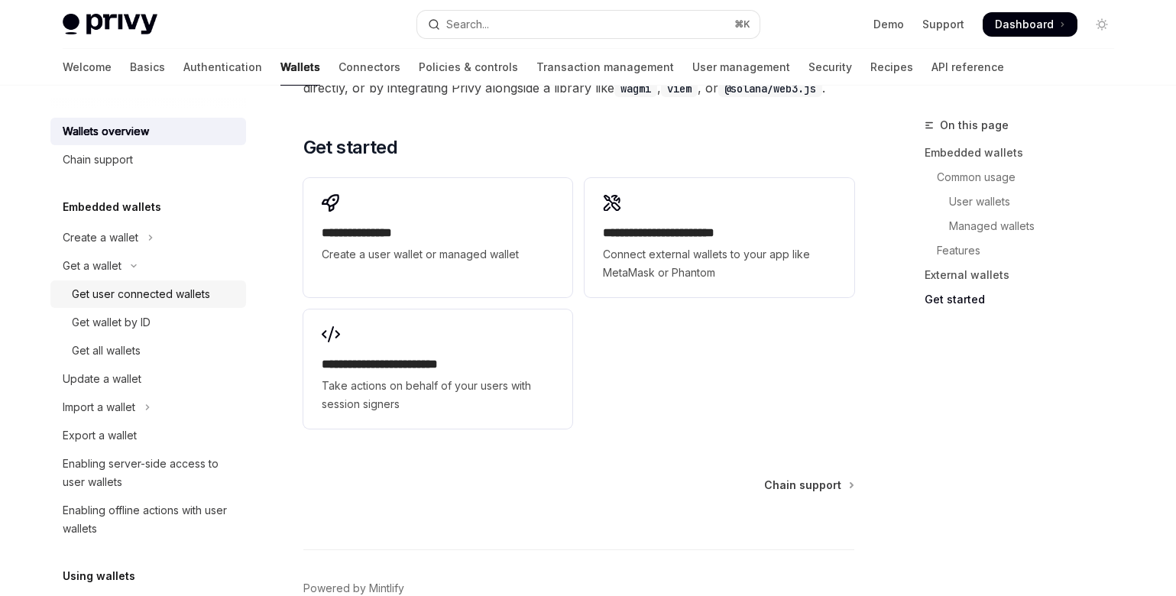
click at [119, 298] on div "Get user connected wallets" at bounding box center [141, 294] width 138 height 18
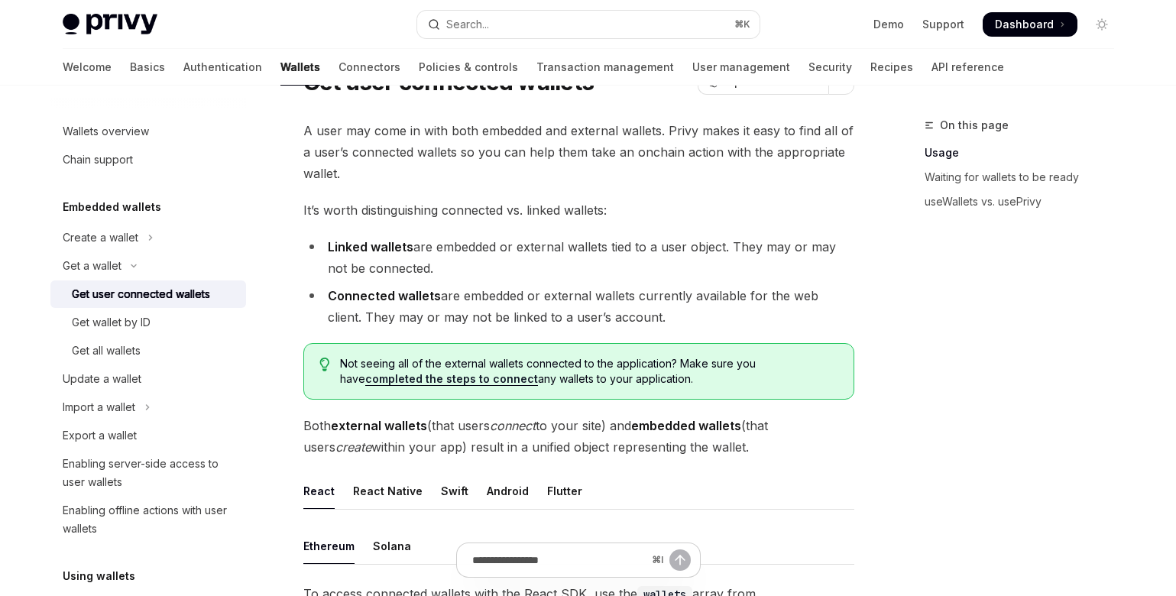
scroll to position [83, 0]
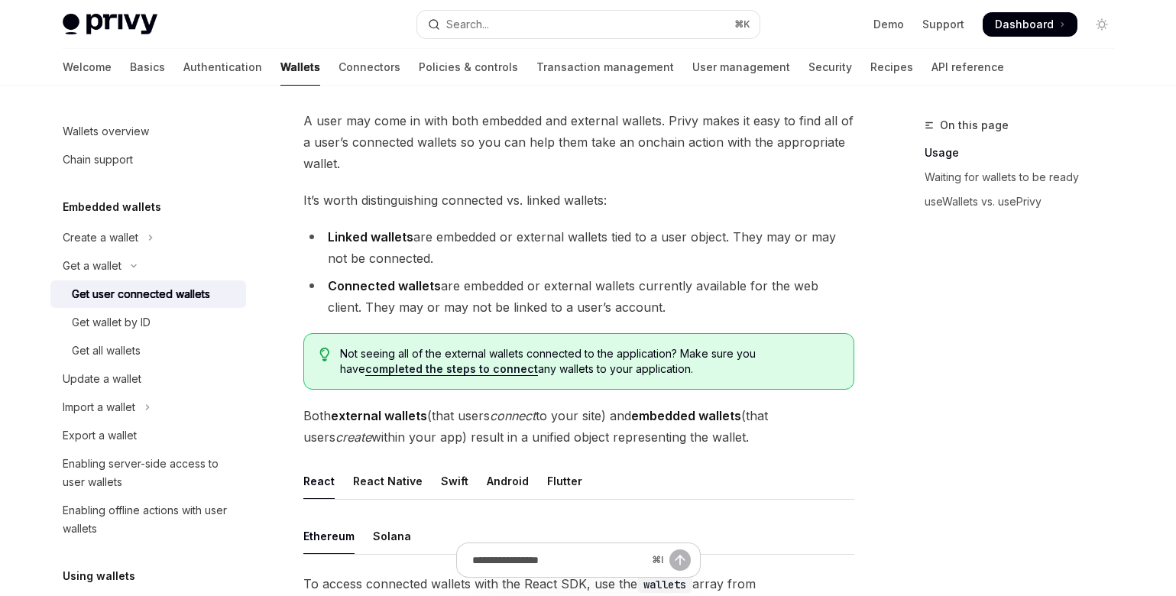
click at [430, 368] on link "completed the steps to connect" at bounding box center [451, 369] width 173 height 14
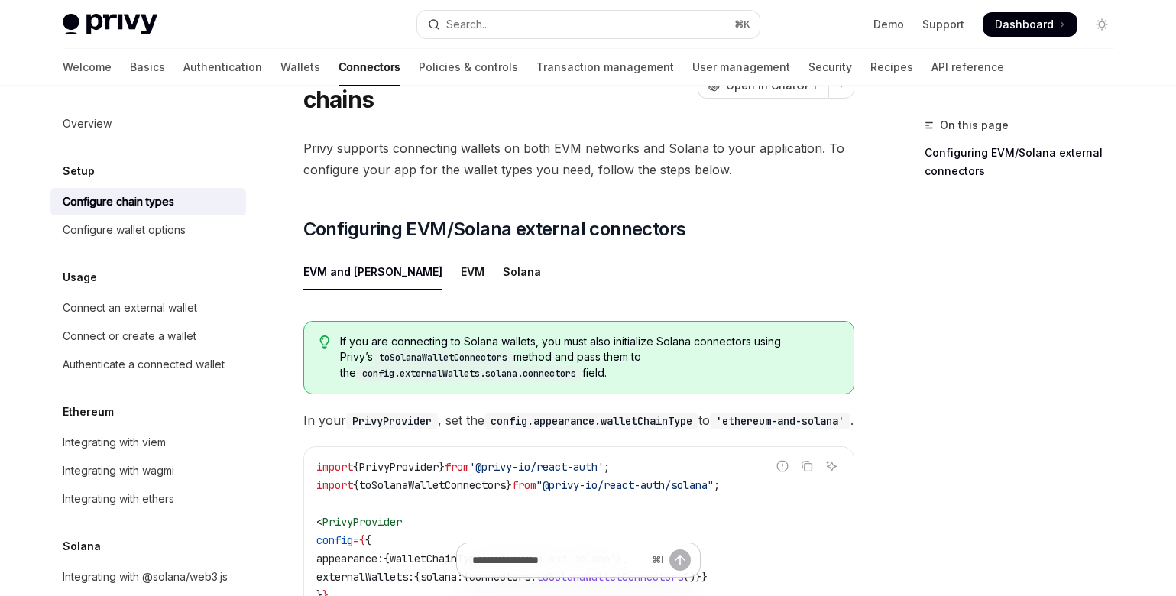
scroll to position [92, 0]
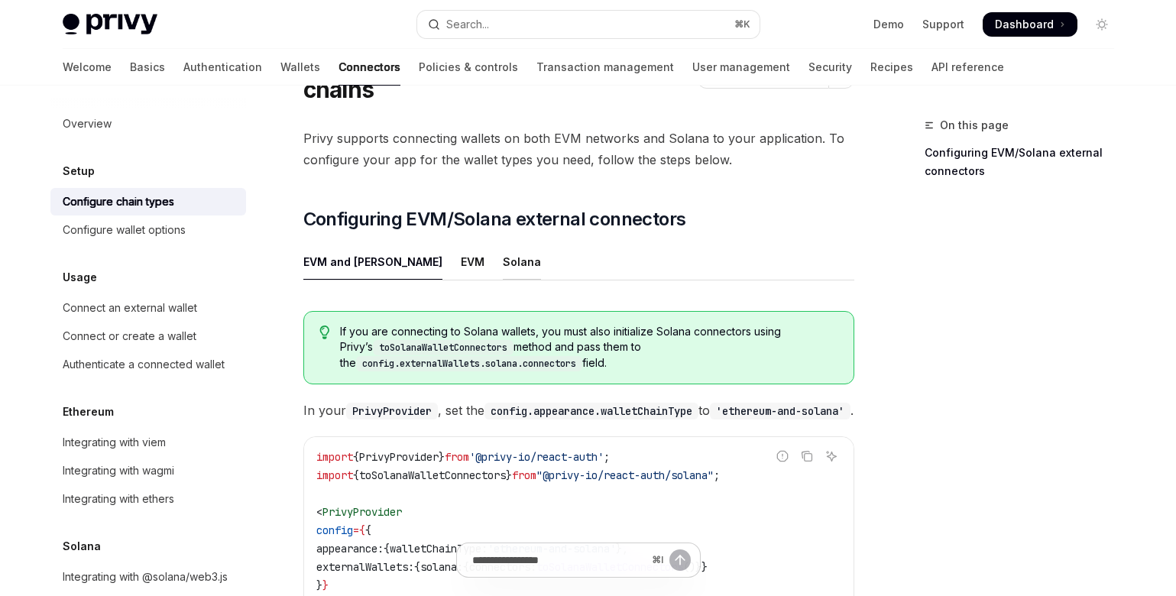
click at [503, 244] on div "Solana" at bounding box center [522, 262] width 38 height 36
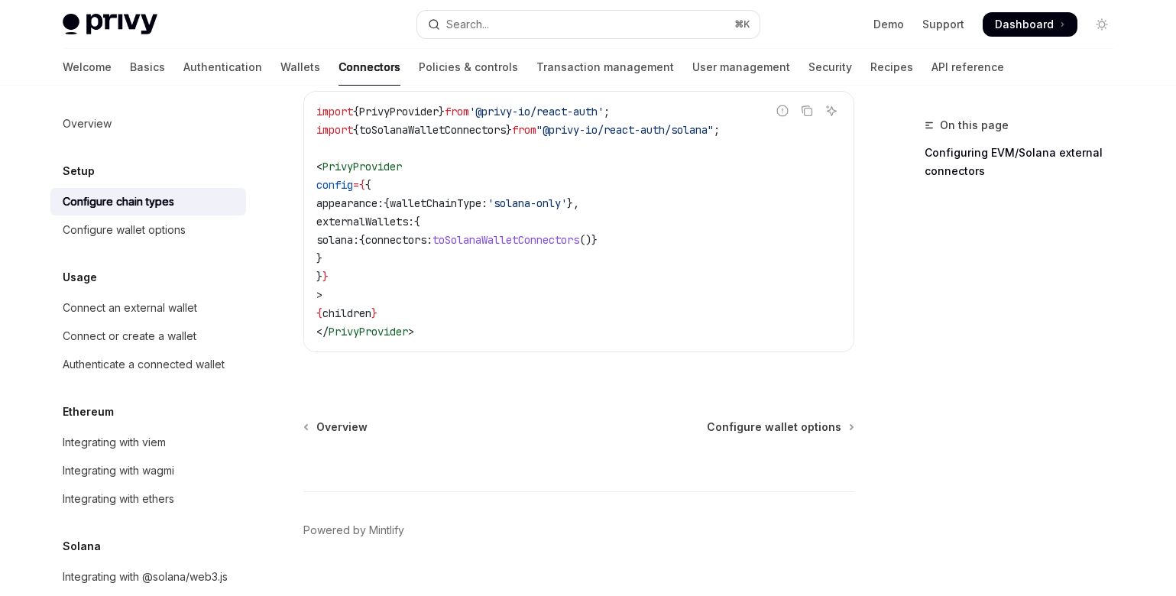
scroll to position [71, 0]
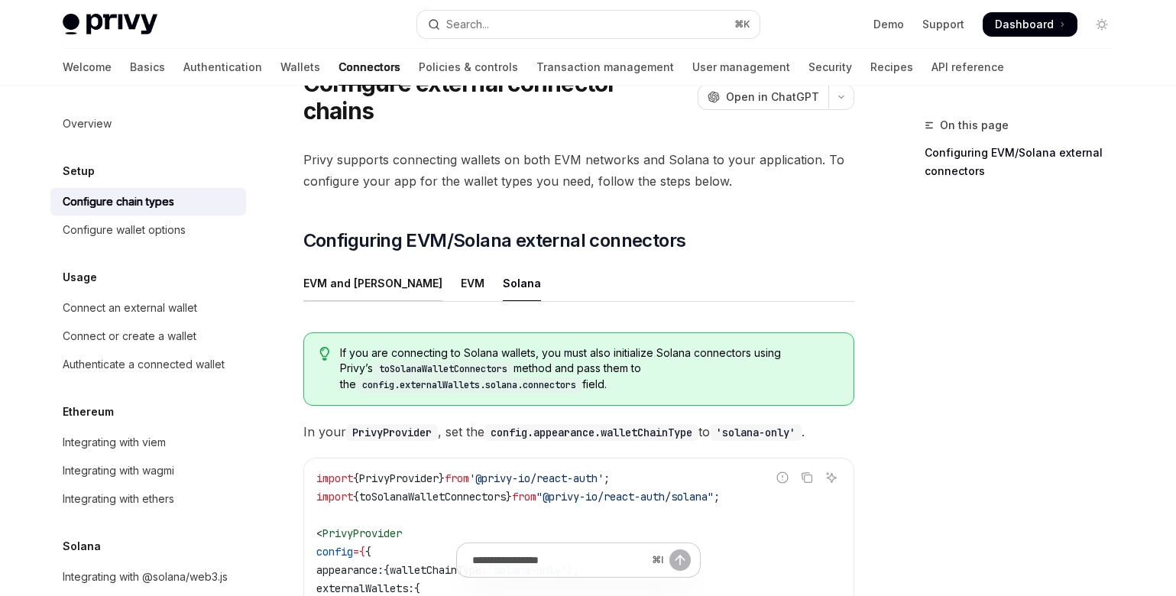
click at [357, 265] on div "EVM and [PERSON_NAME]" at bounding box center [372, 283] width 139 height 36
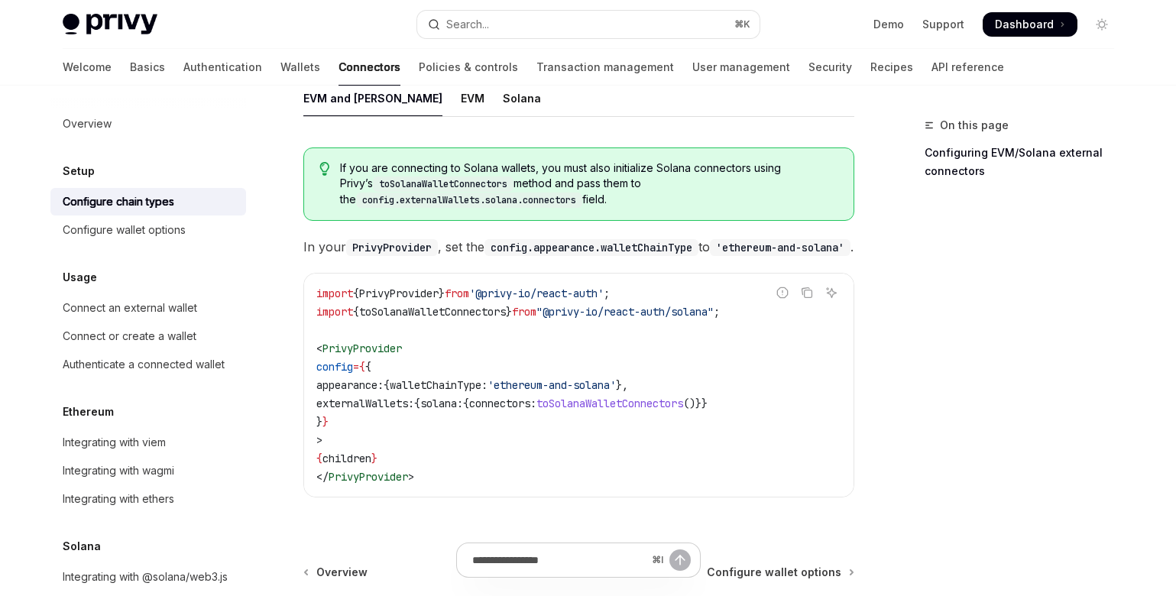
scroll to position [178, 0]
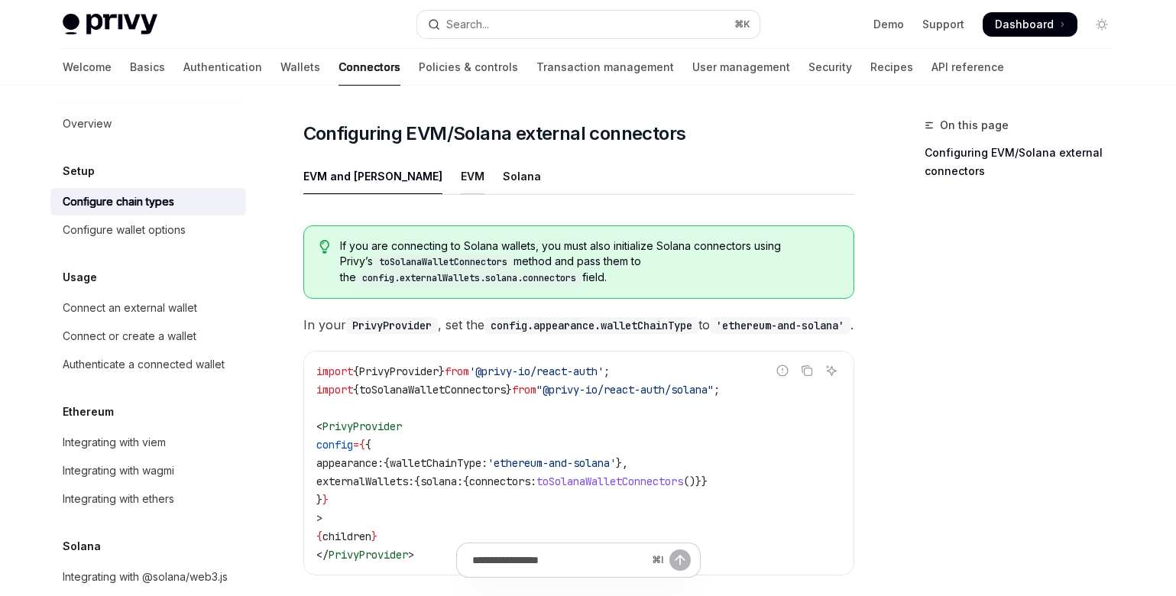
click at [461, 158] on div "EVM" at bounding box center [473, 176] width 24 height 36
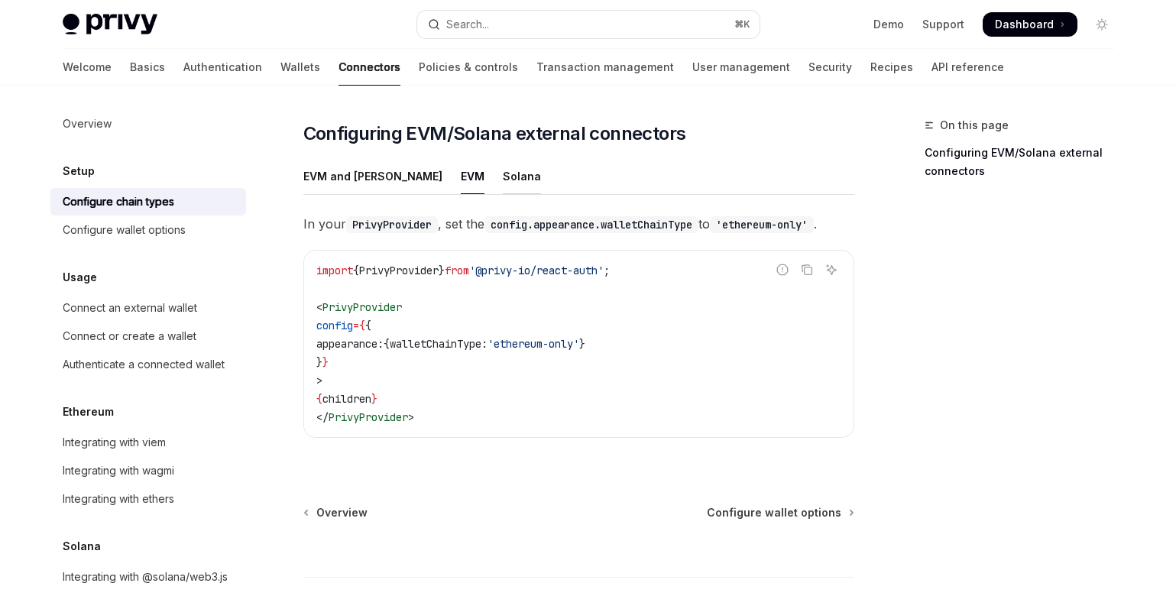
click at [503, 158] on div "Solana" at bounding box center [522, 176] width 38 height 36
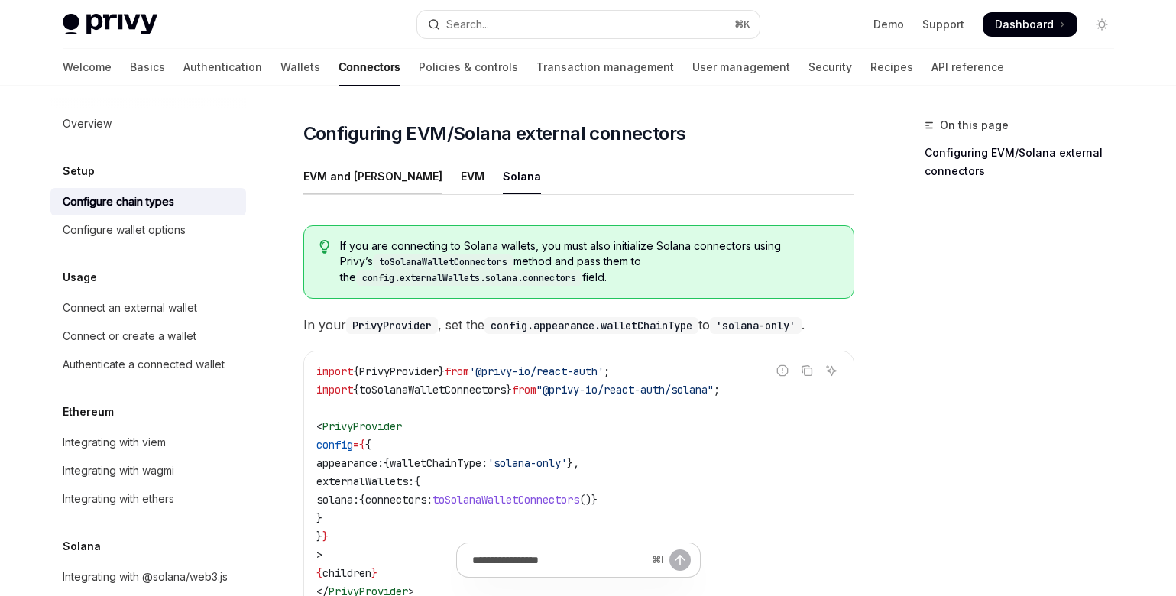
click at [366, 158] on div "EVM and [PERSON_NAME]" at bounding box center [372, 176] width 139 height 36
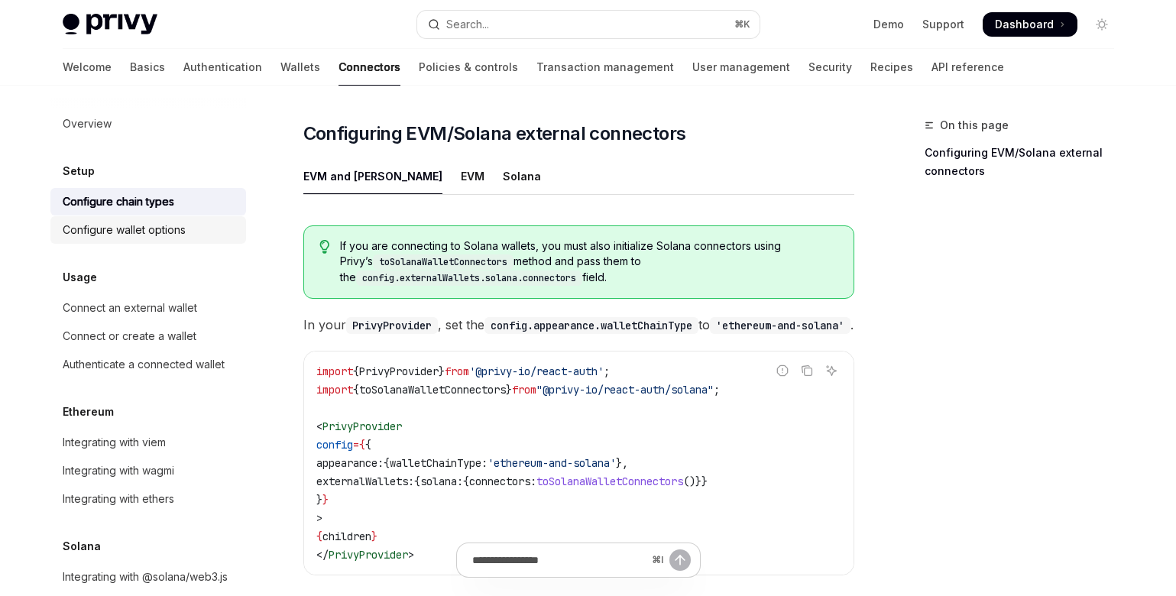
click at [133, 233] on div "Configure wallet options" at bounding box center [124, 230] width 123 height 18
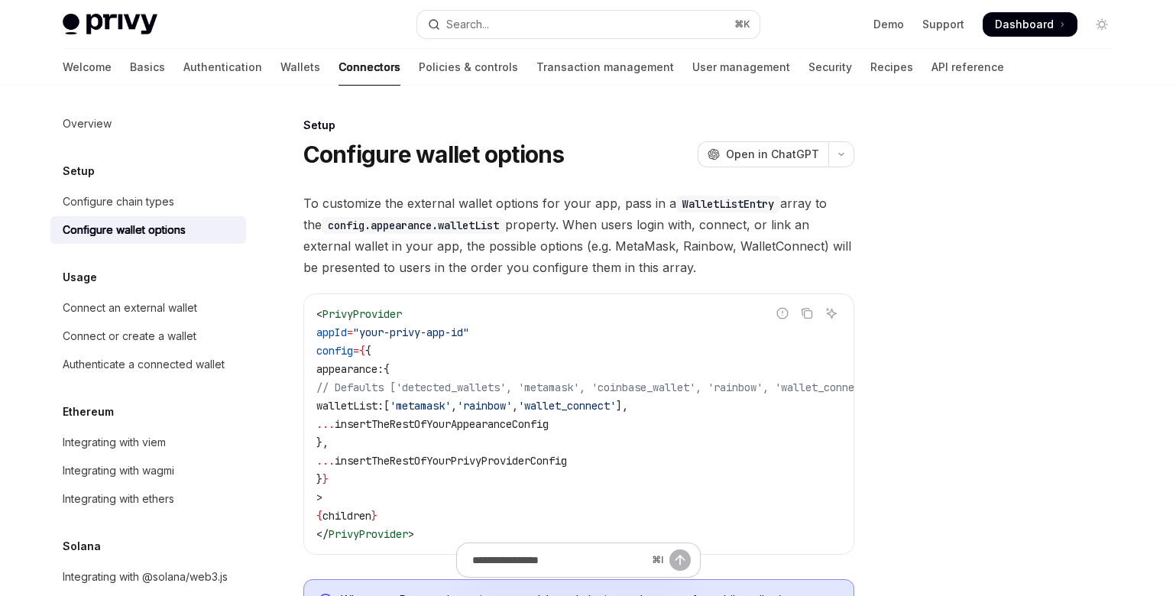
scroll to position [29, 0]
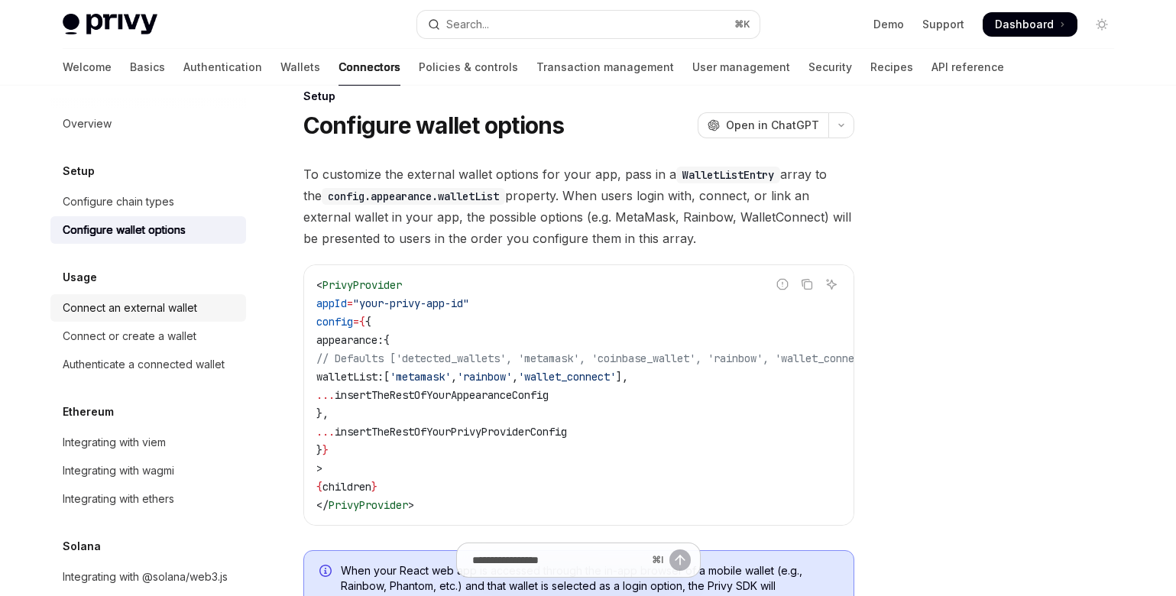
click at [154, 309] on div "Connect an external wallet" at bounding box center [130, 308] width 134 height 18
type textarea "*"
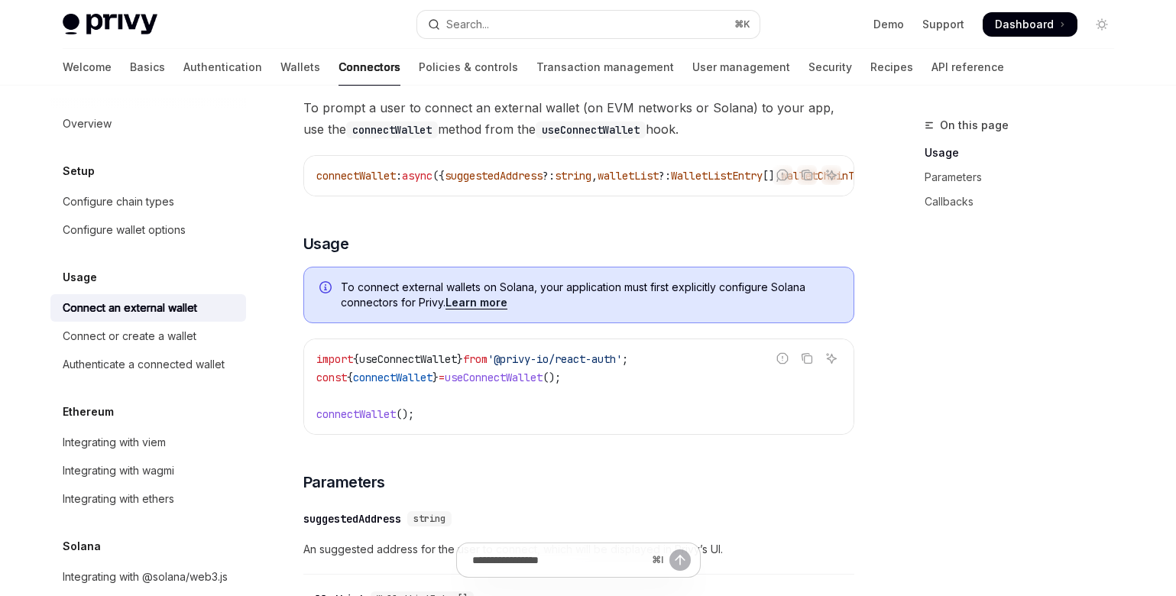
scroll to position [351, 0]
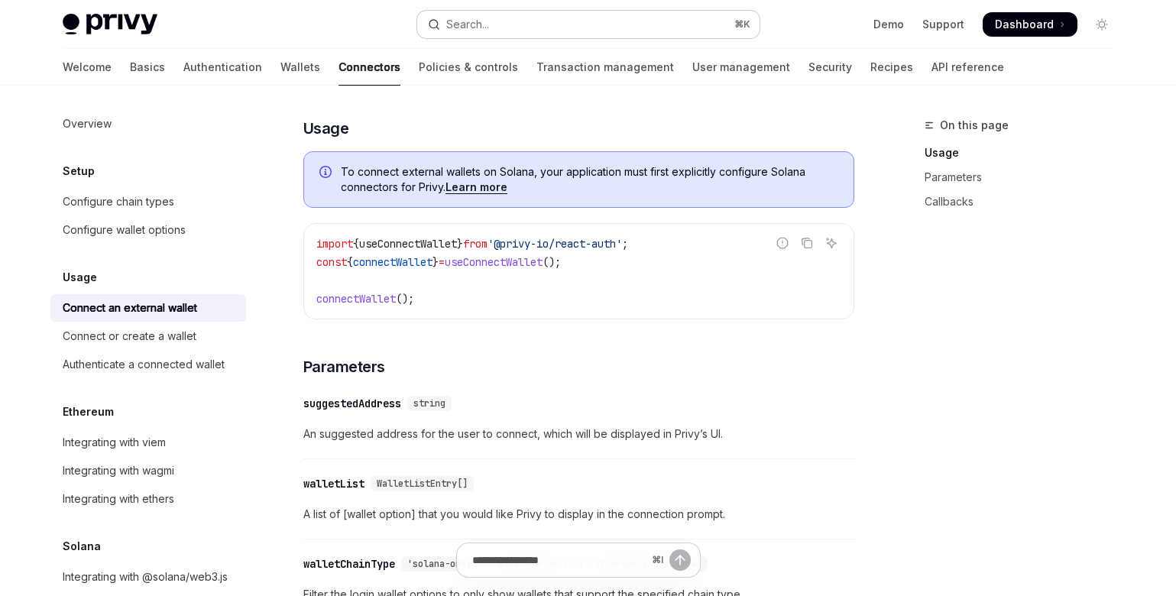
click at [614, 26] on button "Search... ⌘ K" at bounding box center [588, 25] width 342 height 28
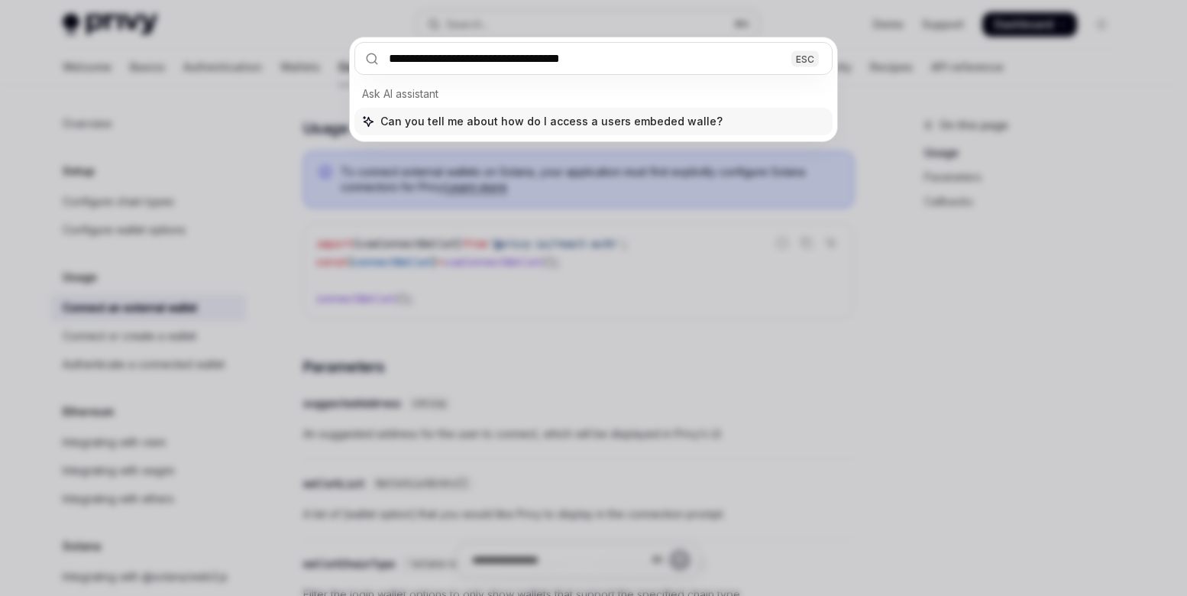
type input "**********"
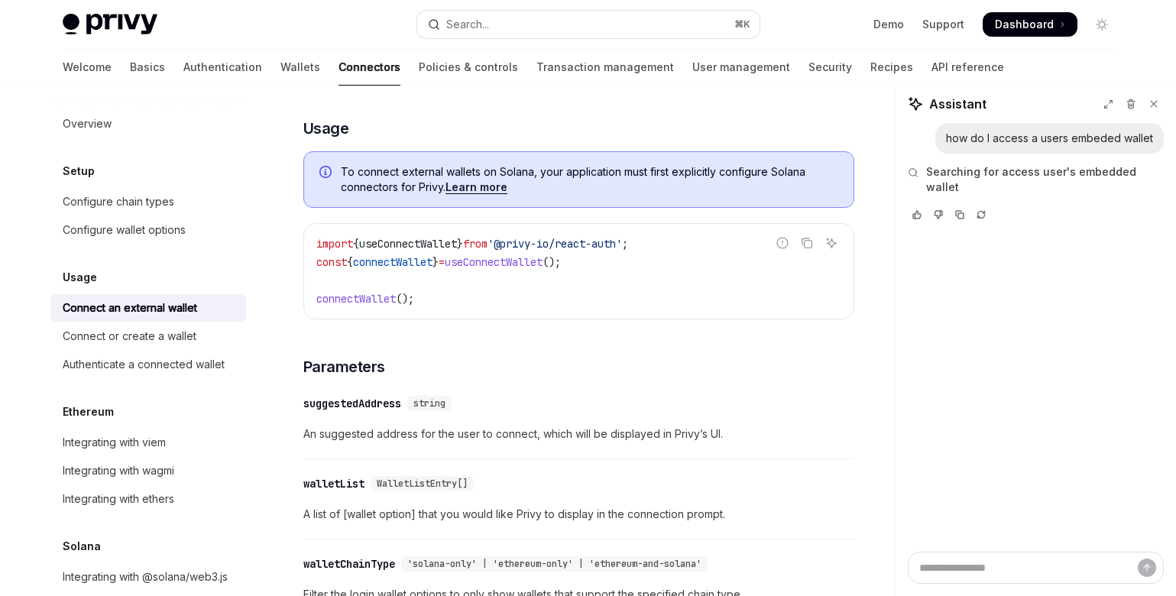
click at [970, 170] on span "Searching for access user's embedded wallet" at bounding box center [1045, 179] width 238 height 31
click at [988, 207] on div "Searching for access user's embedded wallet" at bounding box center [1036, 200] width 256 height 93
click at [986, 221] on button "Reload last chat" at bounding box center [981, 228] width 18 height 15
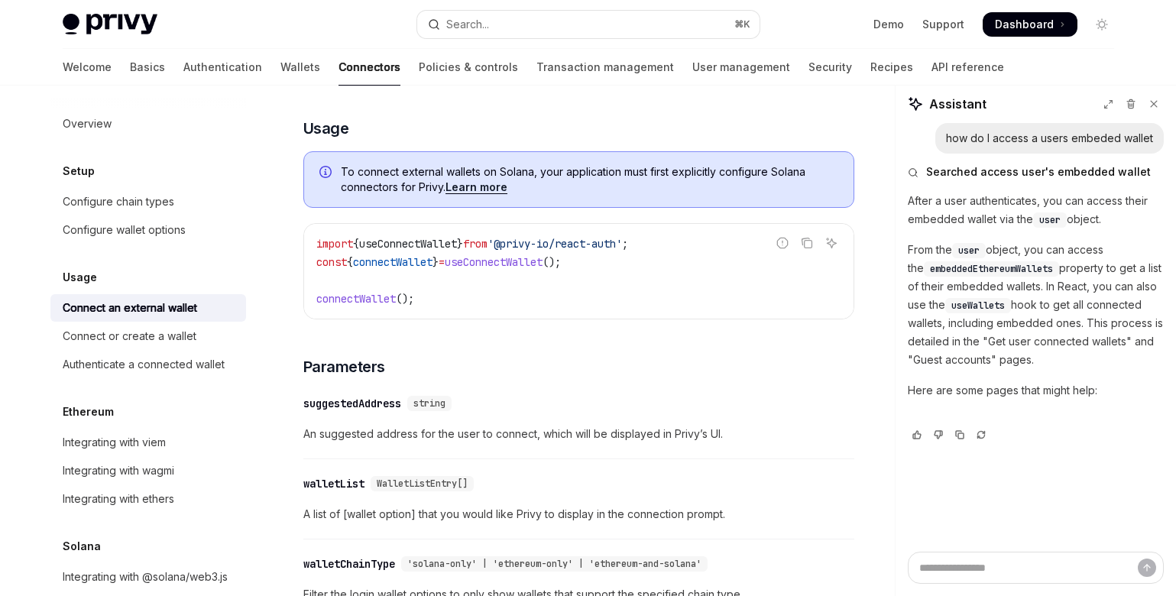
scroll to position [332, 0]
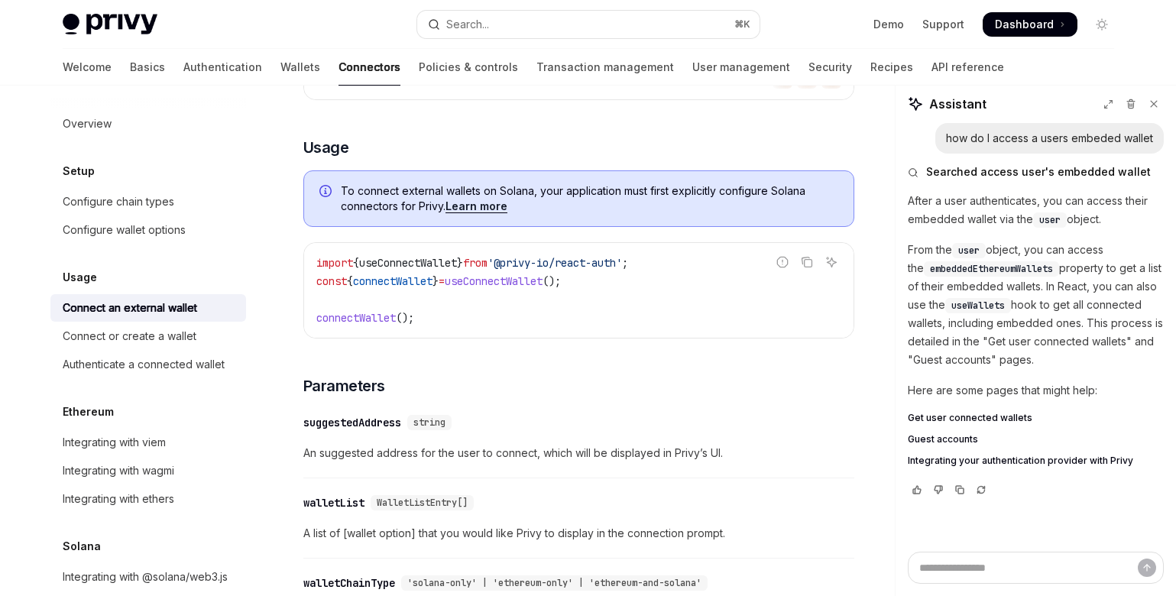
click at [951, 417] on span "Get user connected wallets" at bounding box center [970, 418] width 125 height 12
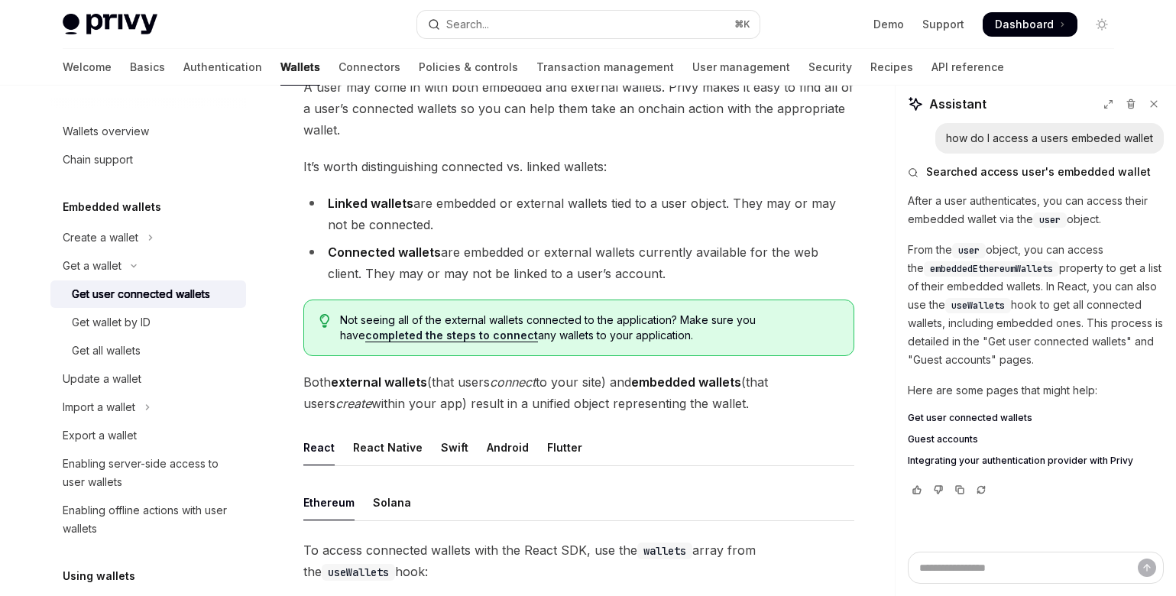
scroll to position [346, 0]
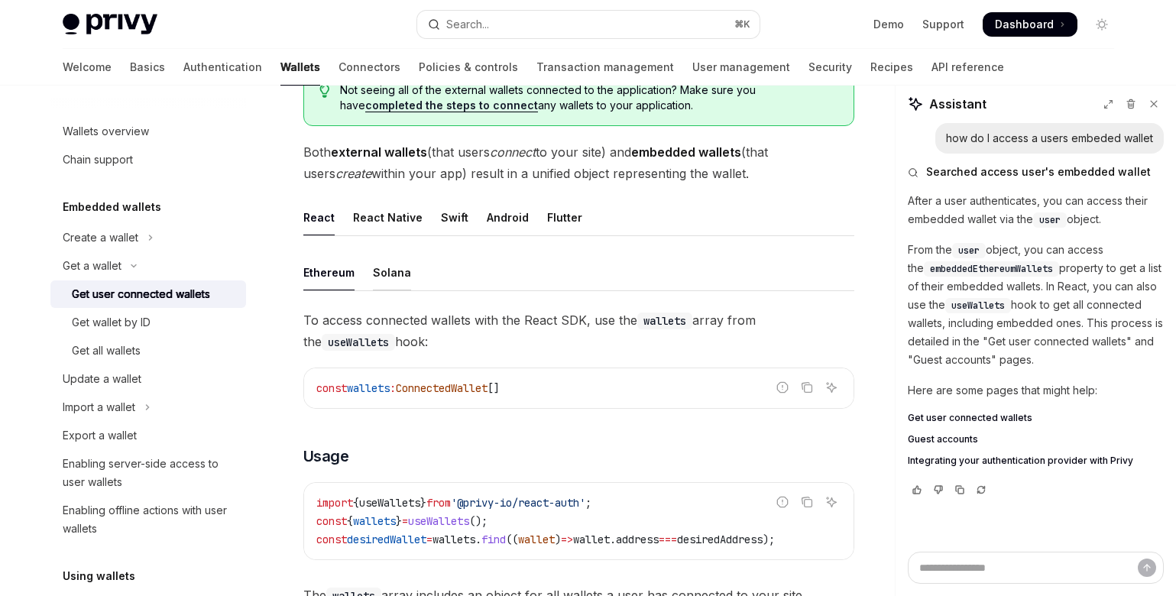
click at [384, 269] on div "Solana" at bounding box center [392, 272] width 38 height 36
type textarea "*"
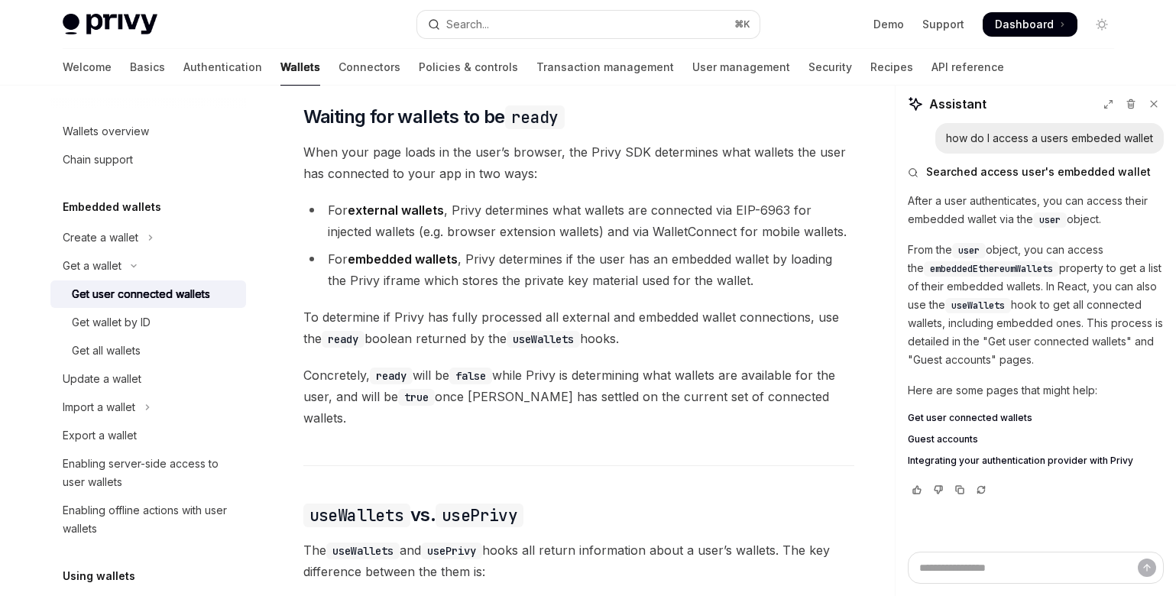
scroll to position [1062, 0]
